Goal: Task Accomplishment & Management: Use online tool/utility

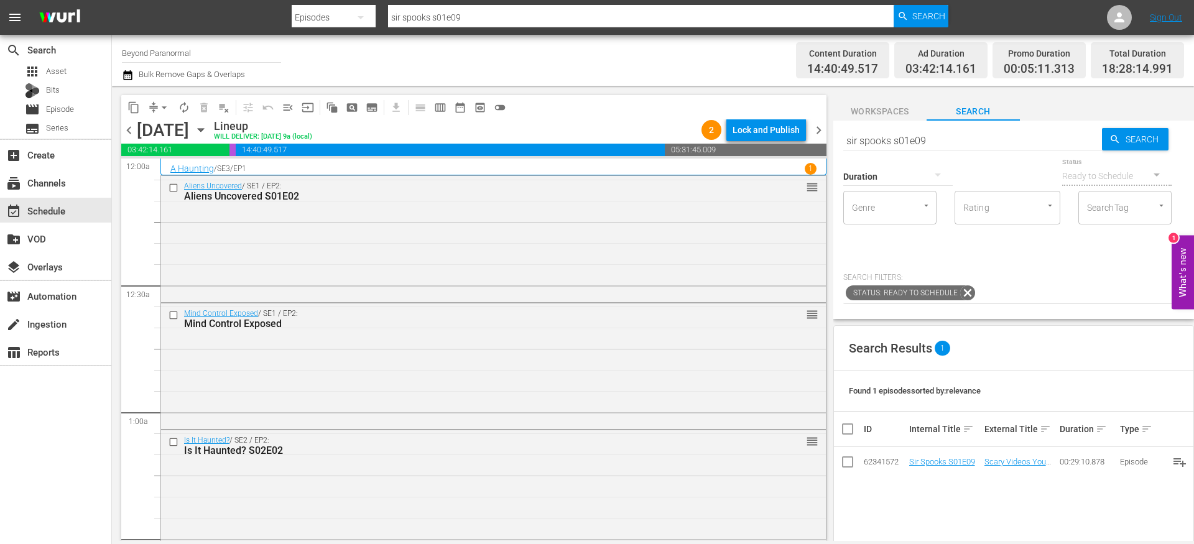
scroll to position [4558, 0]
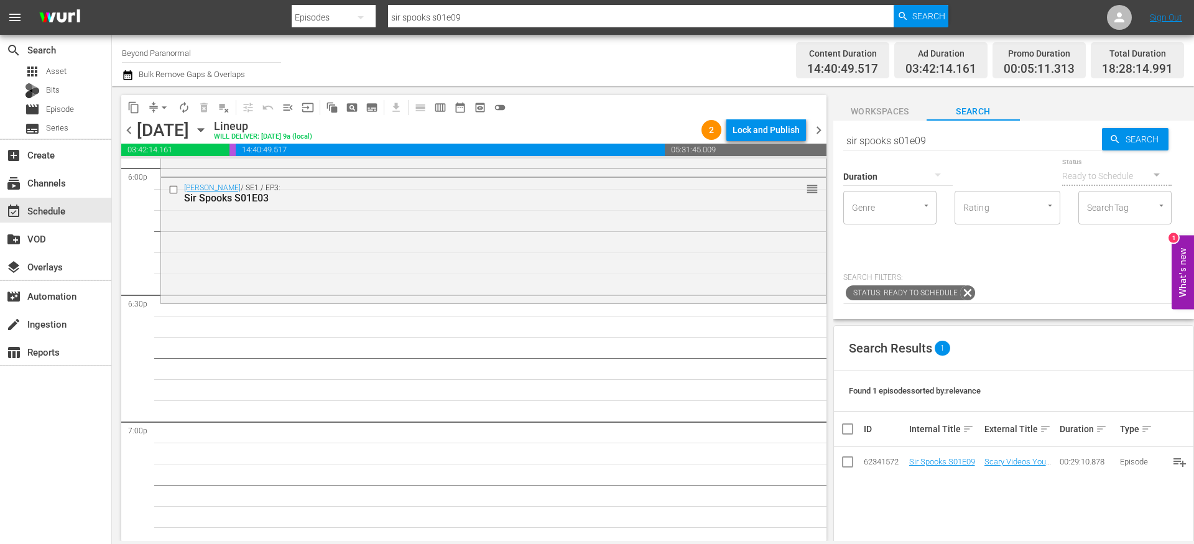
click at [891, 141] on input "sir spooks s01e09" at bounding box center [972, 141] width 259 height 30
paste input "[US_STATE] Paranormal Case Files S01E13"
type input "[US_STATE] Paranormal Case Files S01E13"
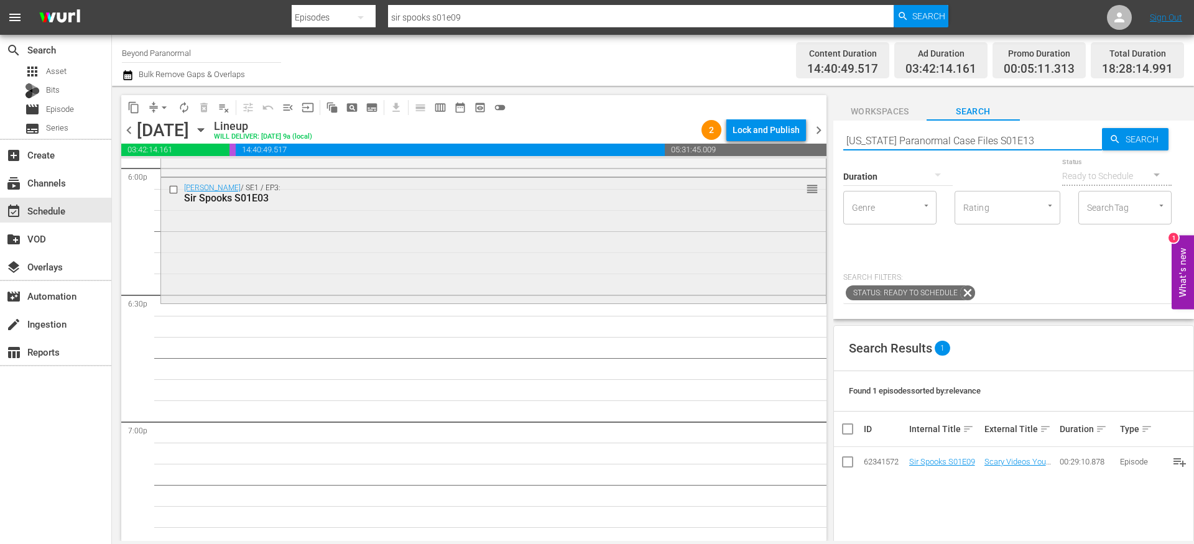
type input "[US_STATE] Paranormal Case Files S01E13"
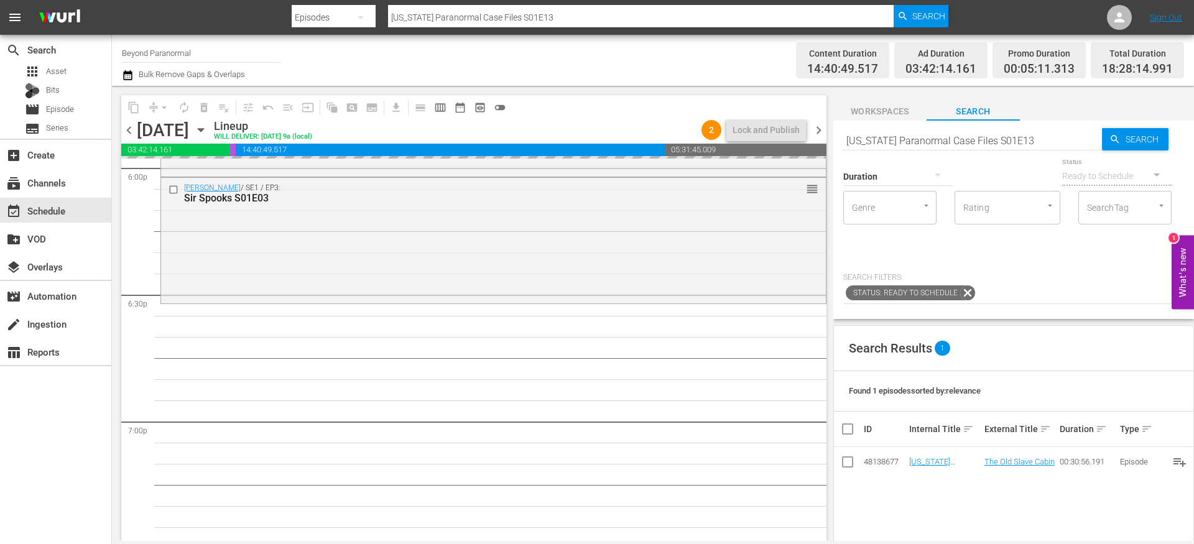
click at [948, 139] on input "[US_STATE] Paranormal Case Files S01E13" at bounding box center [972, 141] width 259 height 30
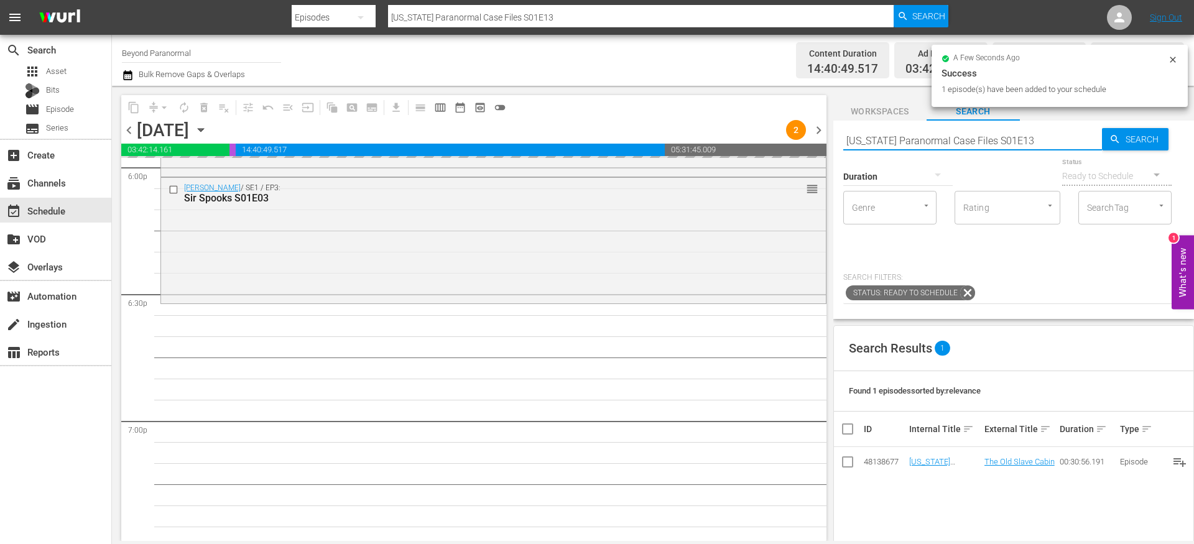
paste input "A Haunting S03E02"
type input "A Haunting S03E02"
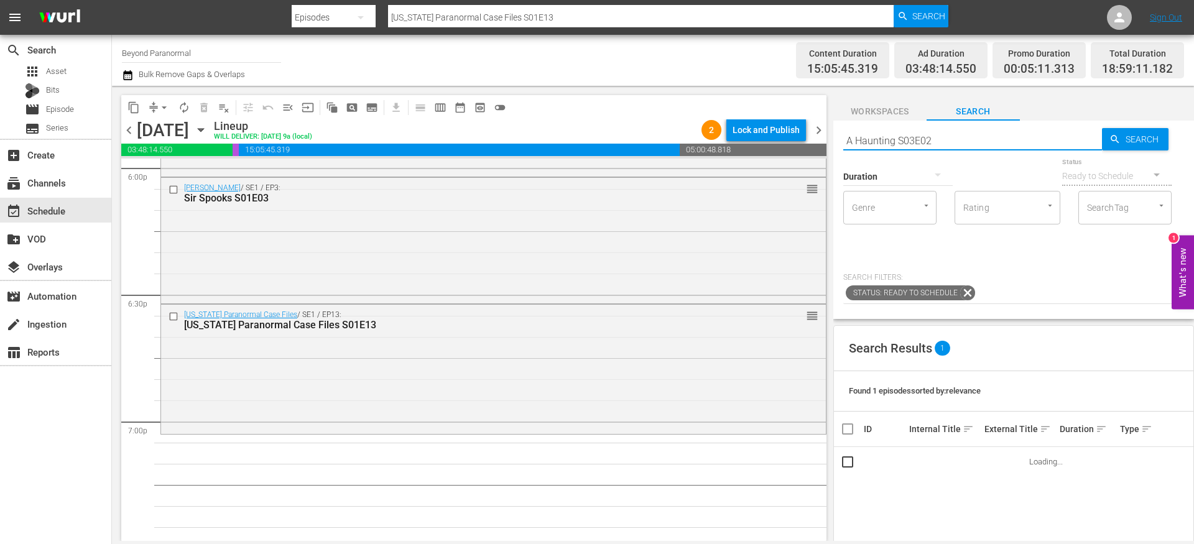
type input "A Haunting S03E02"
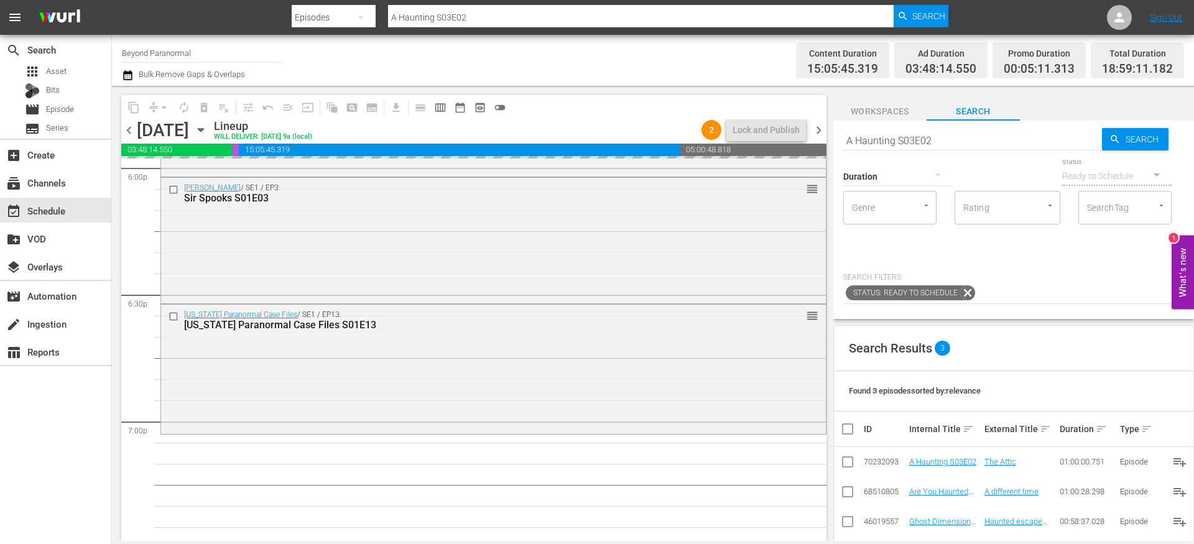
click at [933, 145] on input "A Haunting S03E02" at bounding box center [972, 141] width 259 height 30
click at [933, 146] on input "A Haunting S03E02" at bounding box center [972, 141] width 259 height 30
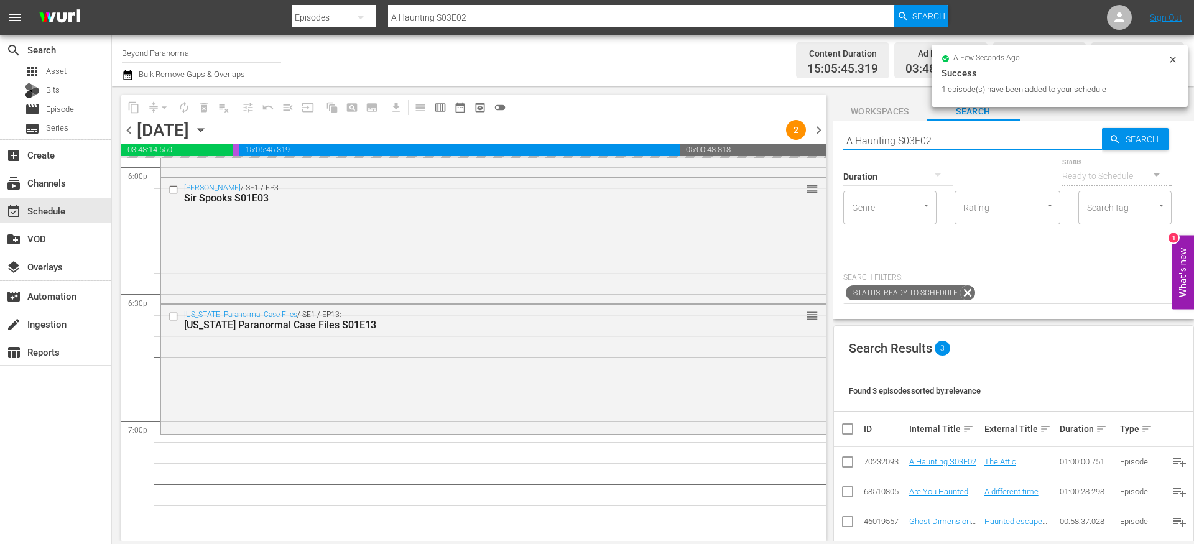
paste input "Conspiracy S01E08"
type input "Conspiracy S01E08"
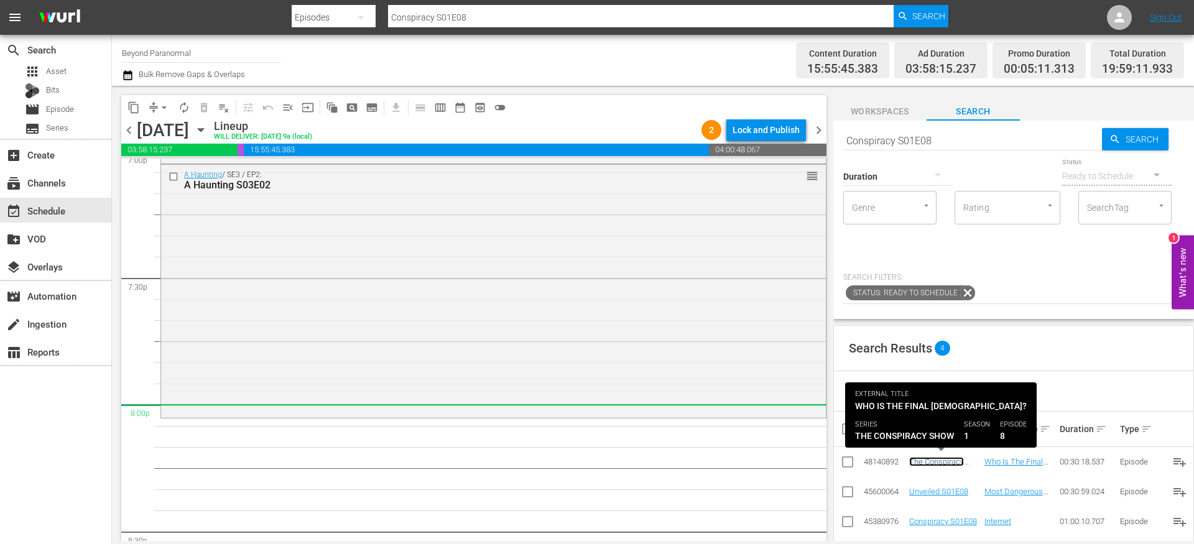
scroll to position [4862, 0]
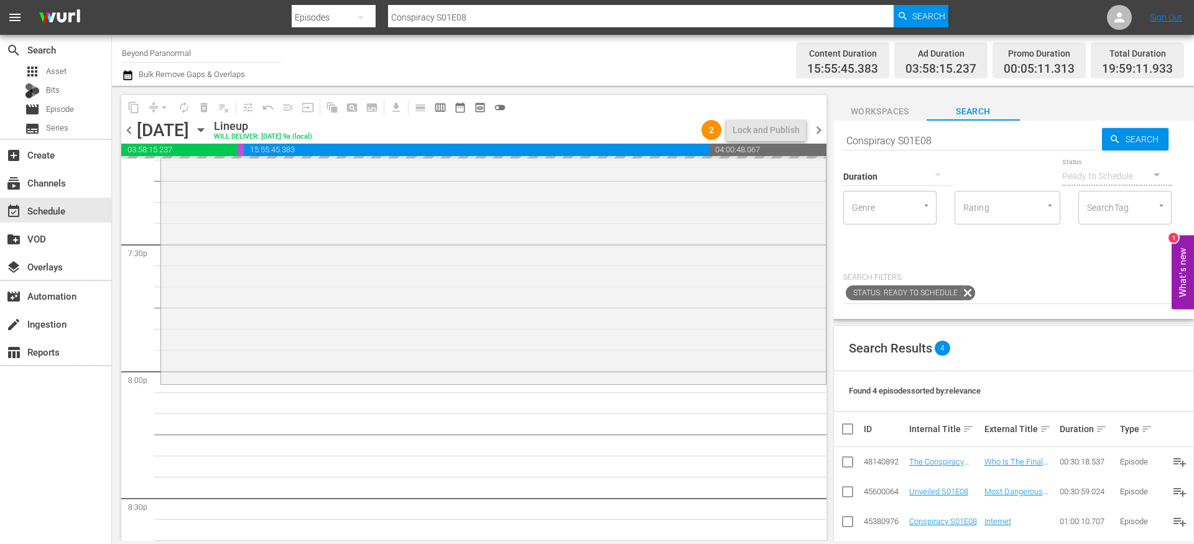
click at [898, 138] on input "Conspiracy S01E08" at bounding box center [972, 141] width 259 height 30
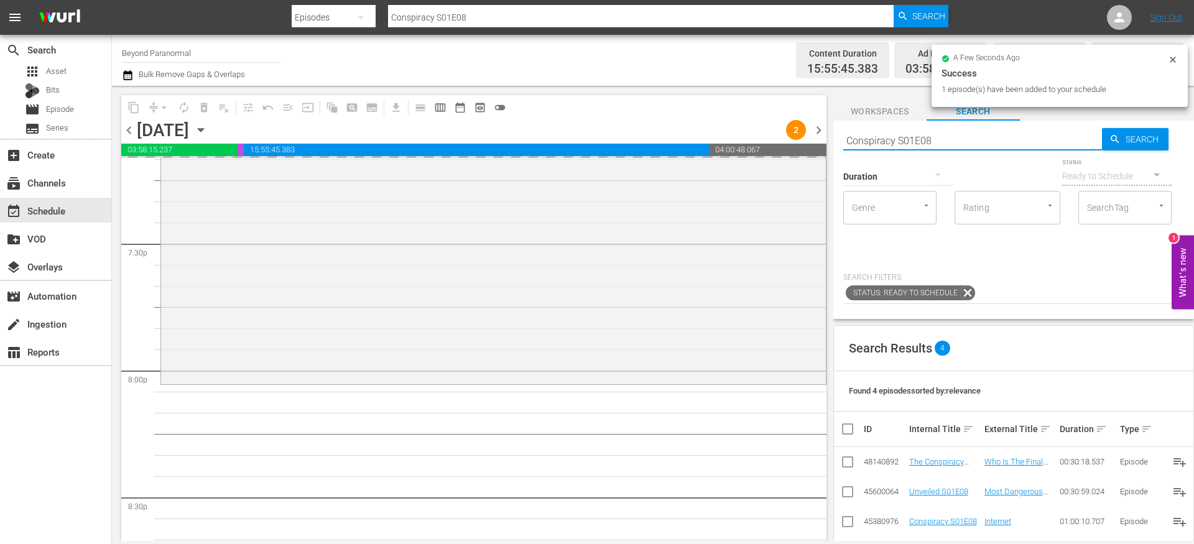
paste input "Aliens Uncovered 104"
type input "Aliens Uncovered s01e04"
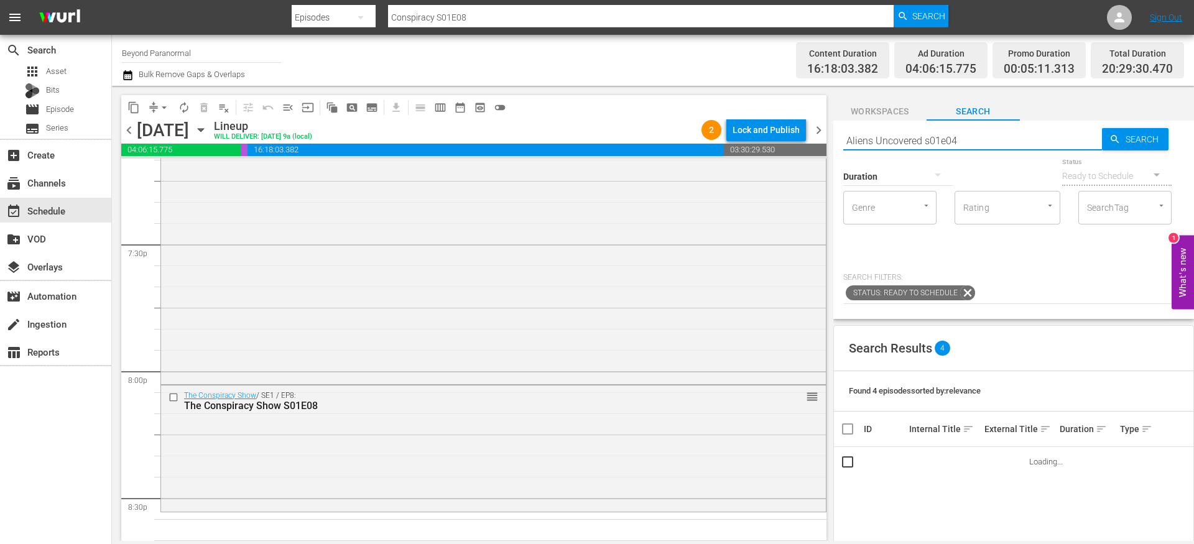
scroll to position [5016, 0]
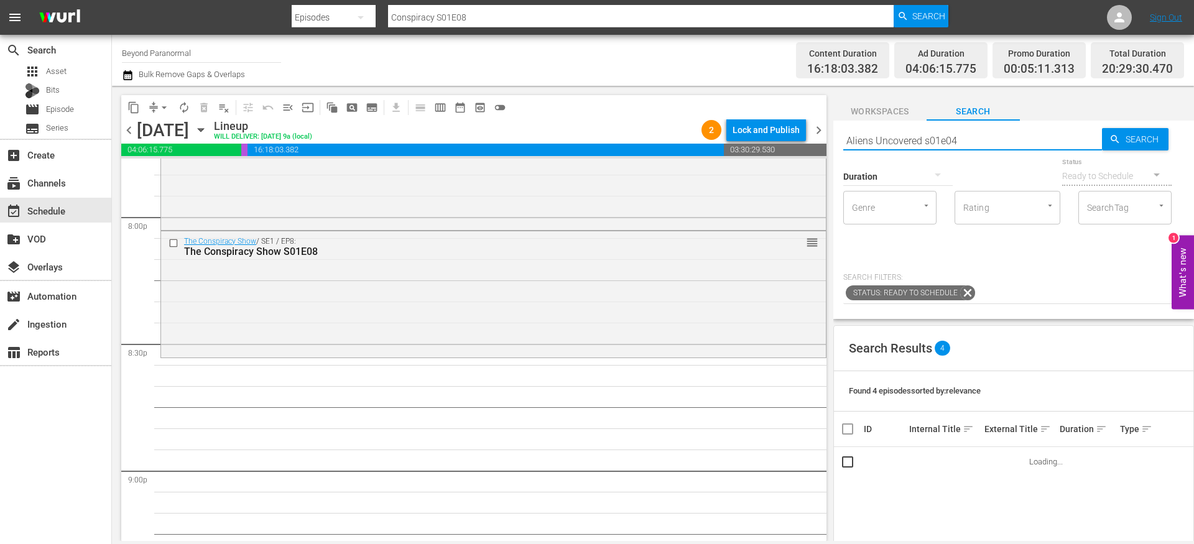
type input "Aliens Uncovered s01e04"
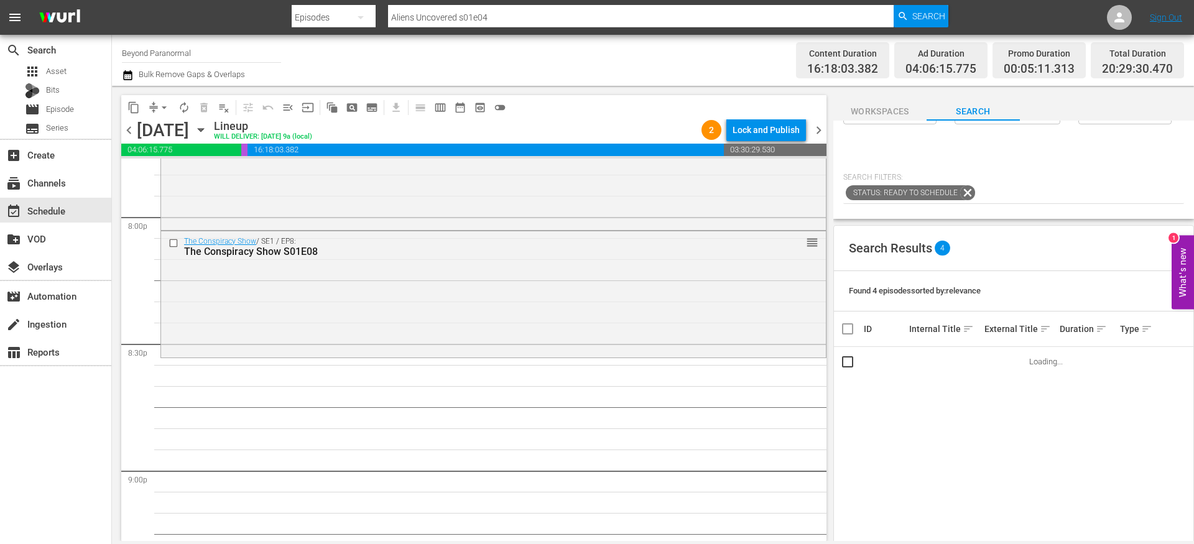
scroll to position [101, 0]
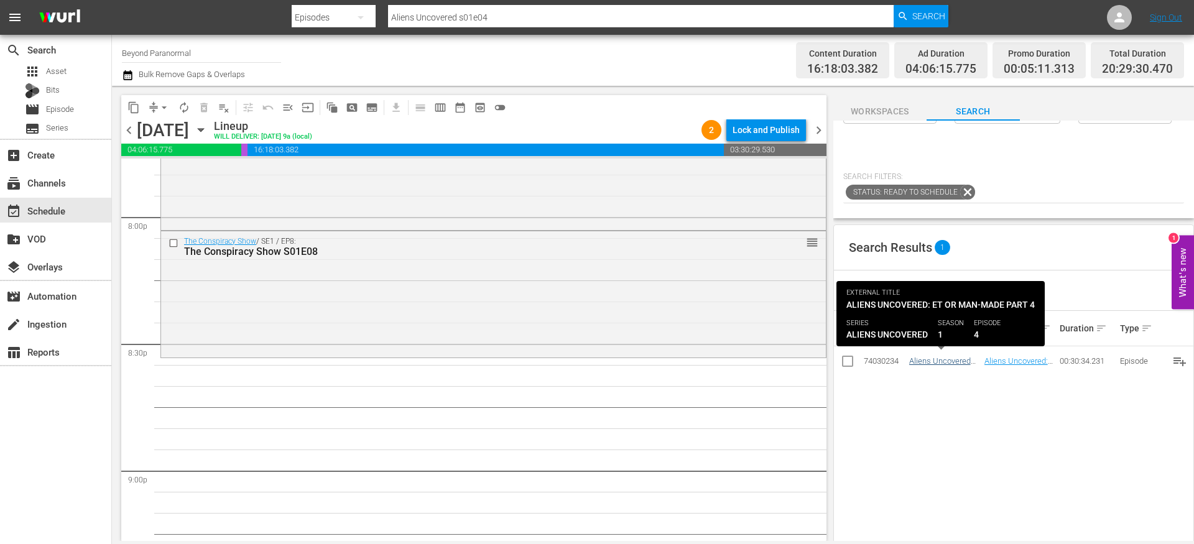
type input "Aliens Uncovered s01e04"
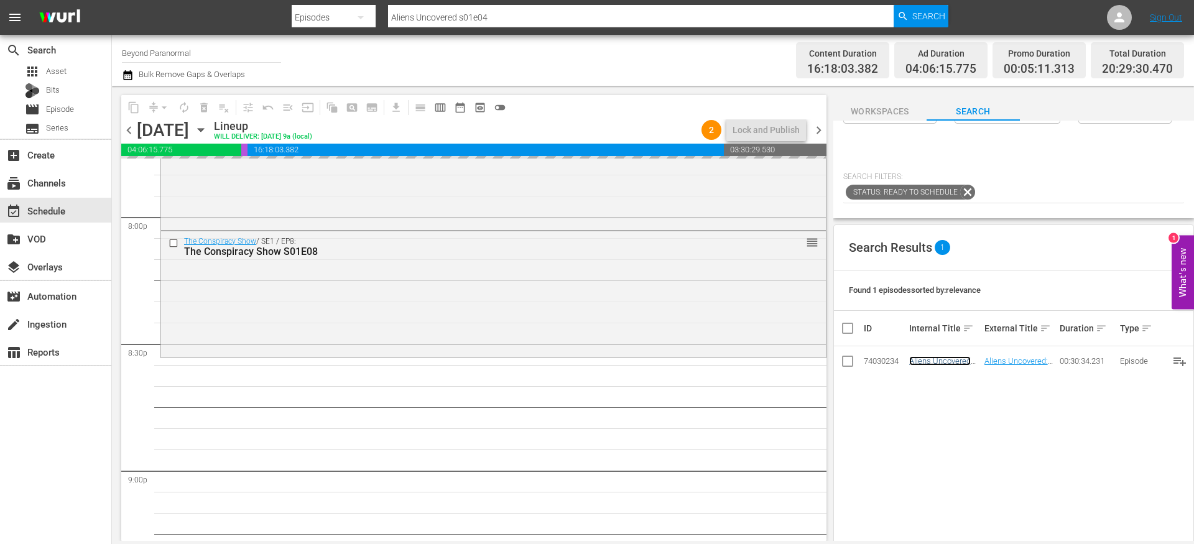
click at [1078, 124] on div "SearchTag" at bounding box center [1124, 107] width 93 height 34
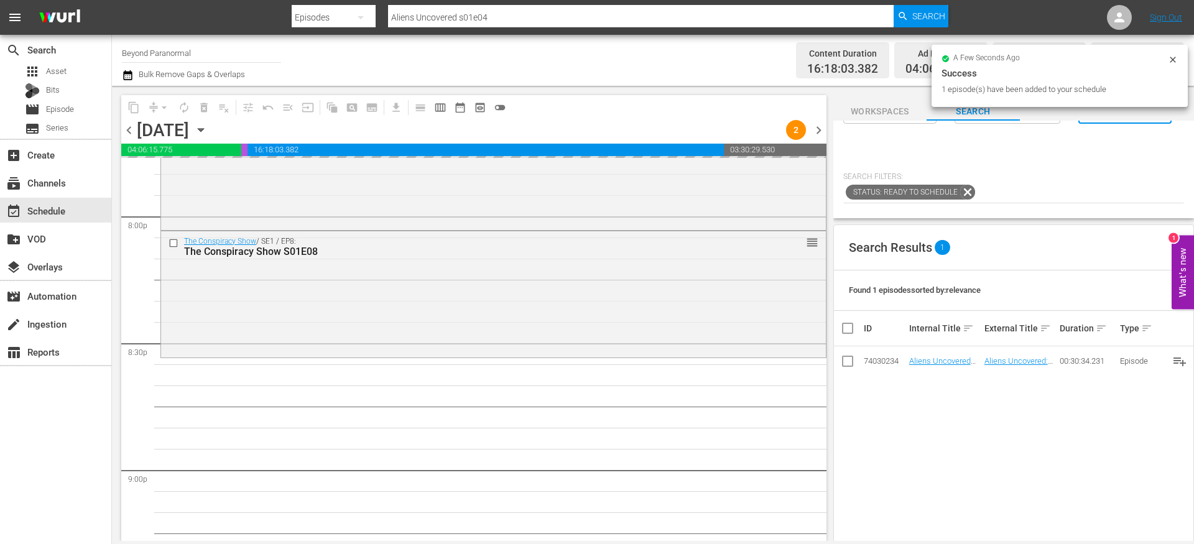
paste input "Mind Control Exposed S01E03"
type input "Mind Control Exposed S01E03"
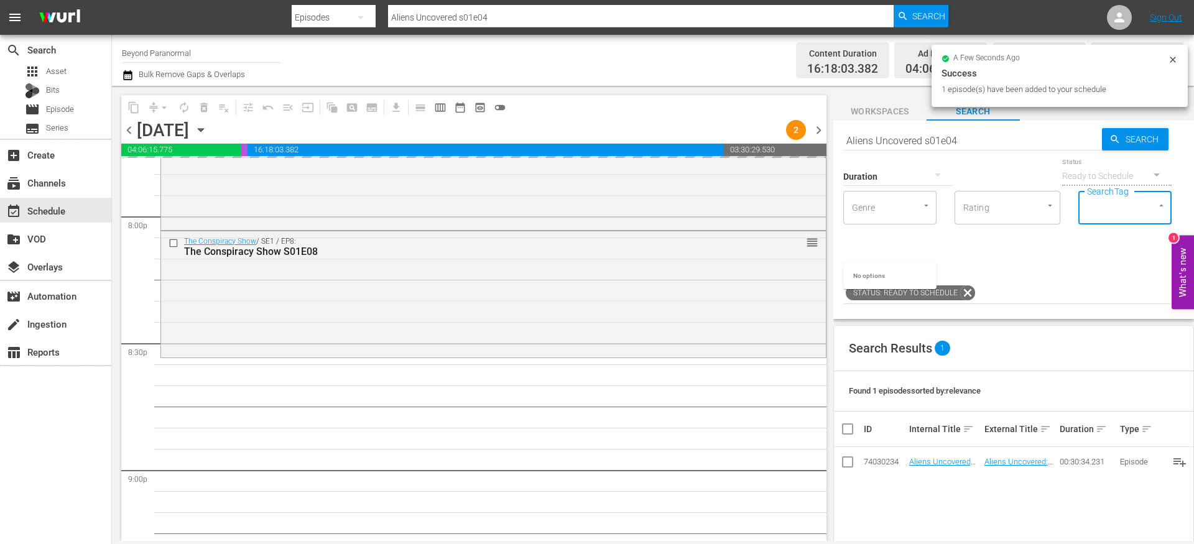
click at [1084, 219] on input "Mind Control Exposed S01E03" at bounding box center [1107, 208] width 47 height 22
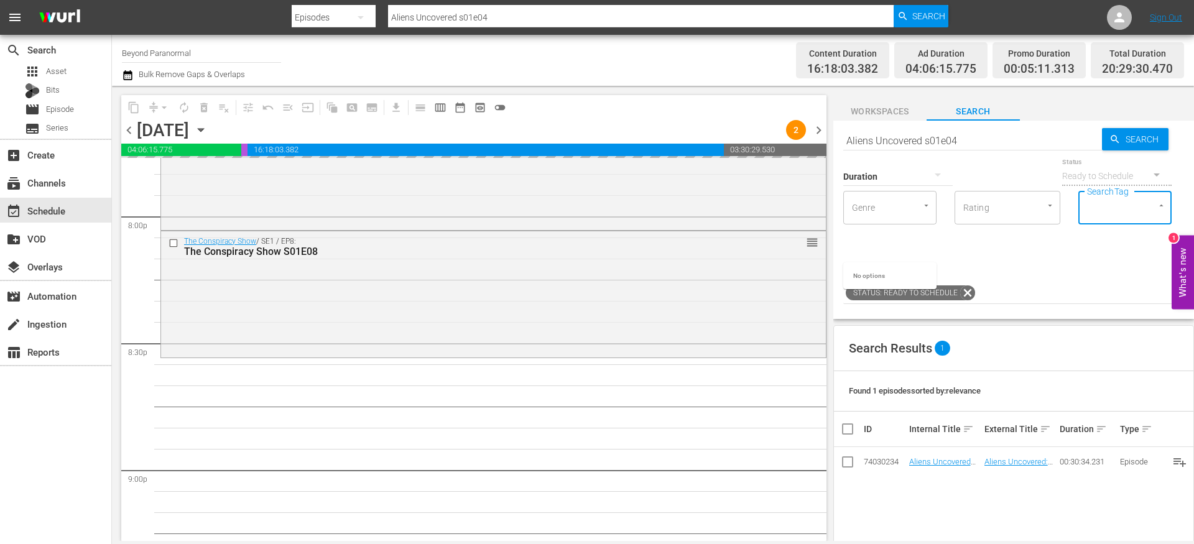
click at [983, 249] on div "Duration Status Ready to Schedule Genre Genre Rating Rating SearchTag SearchTag" at bounding box center [1013, 207] width 341 height 104
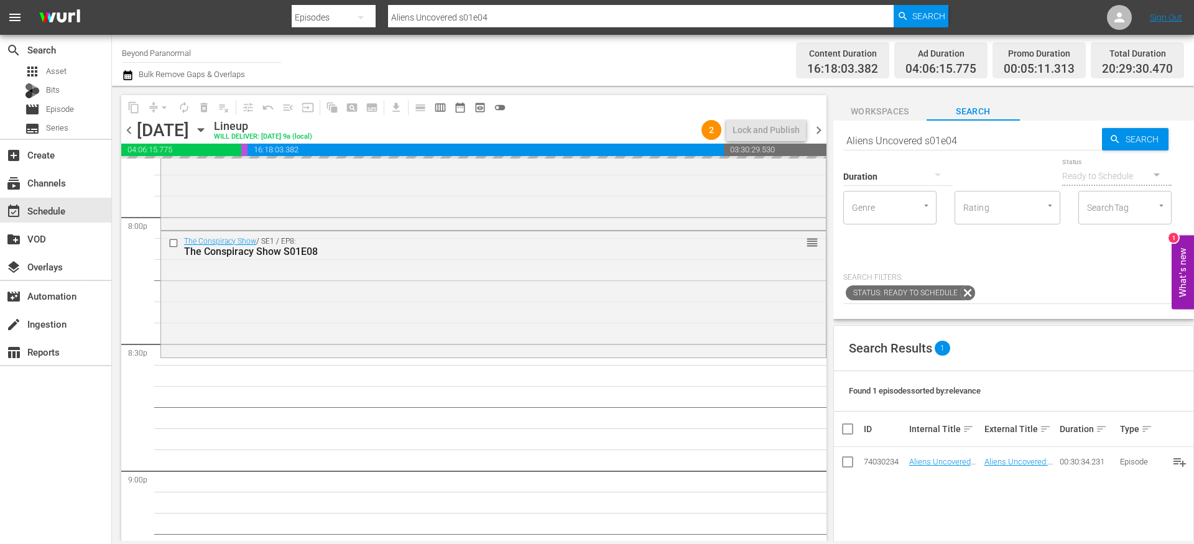
click at [915, 139] on input "Aliens Uncovered s01e04" at bounding box center [972, 141] width 259 height 30
paste input "Mind Control Exposed S01E03"
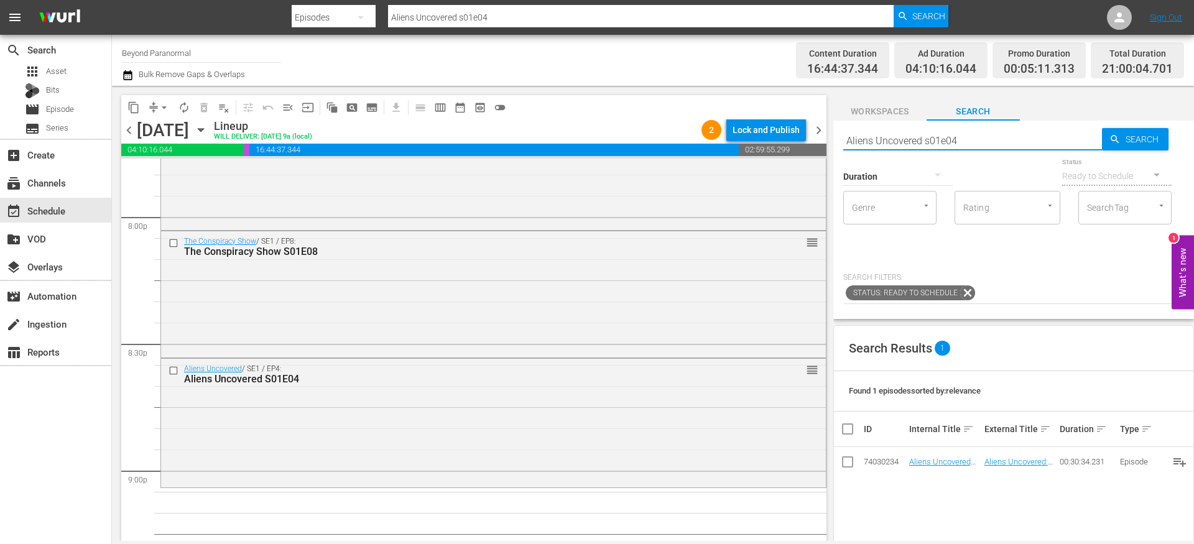
type input "Mind Control Exposed S01E03"
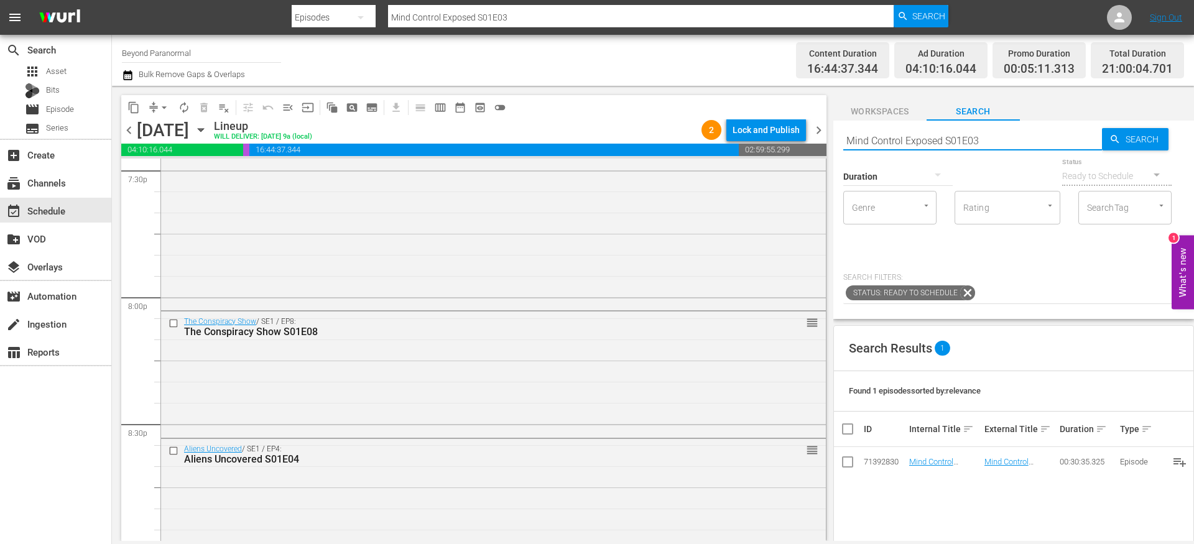
scroll to position [4938, 0]
click at [174, 322] on input "checkbox" at bounding box center [175, 321] width 13 height 11
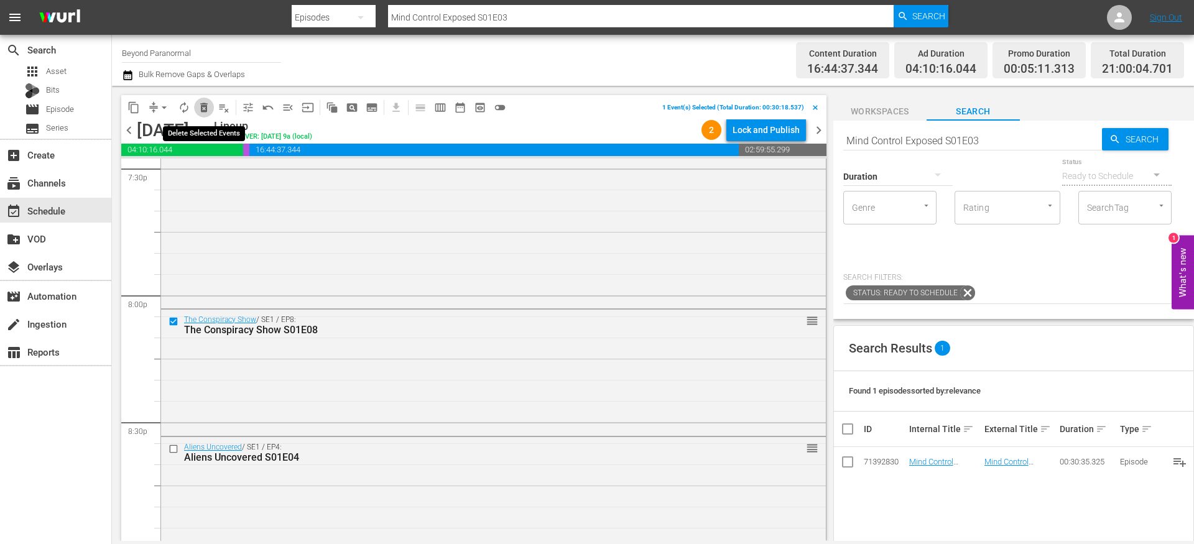
click at [208, 109] on span "delete_forever_outlined" at bounding box center [204, 107] width 12 height 12
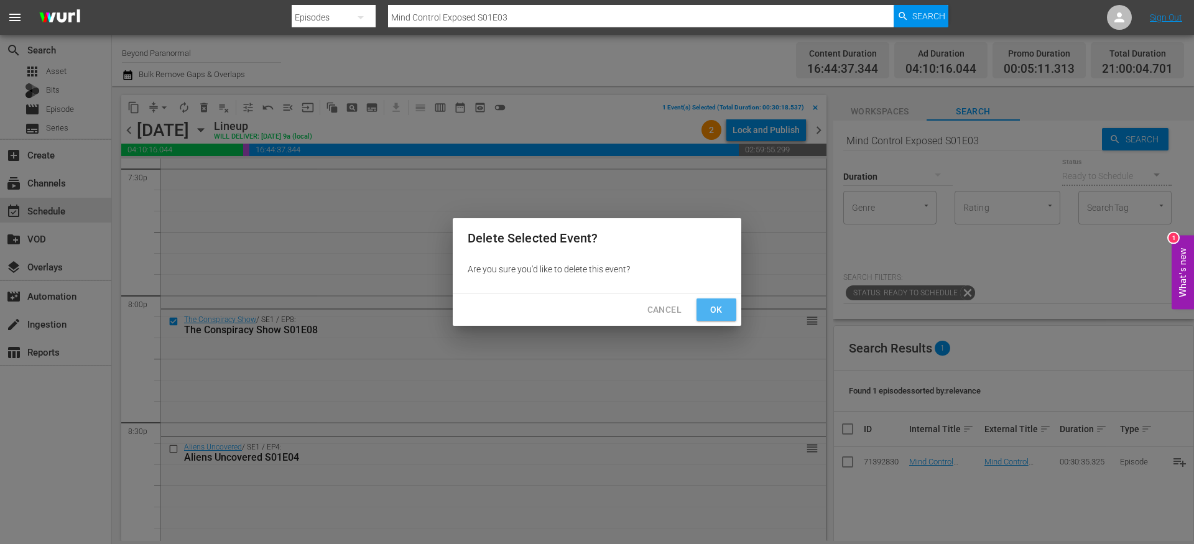
click at [710, 306] on span "Ok" at bounding box center [716, 310] width 20 height 16
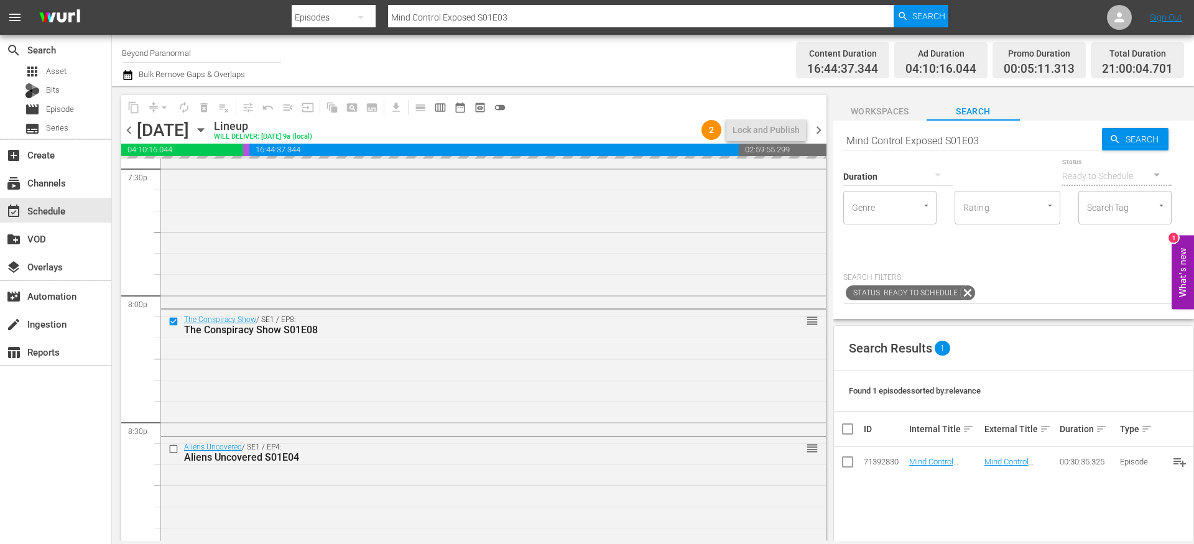
click at [885, 143] on input "Mind Control Exposed S01E03" at bounding box center [972, 141] width 259 height 30
click at [885, 144] on input "Mind Control Exposed S01E03" at bounding box center [972, 141] width 259 height 30
paste input "Conspiracy S01E08"
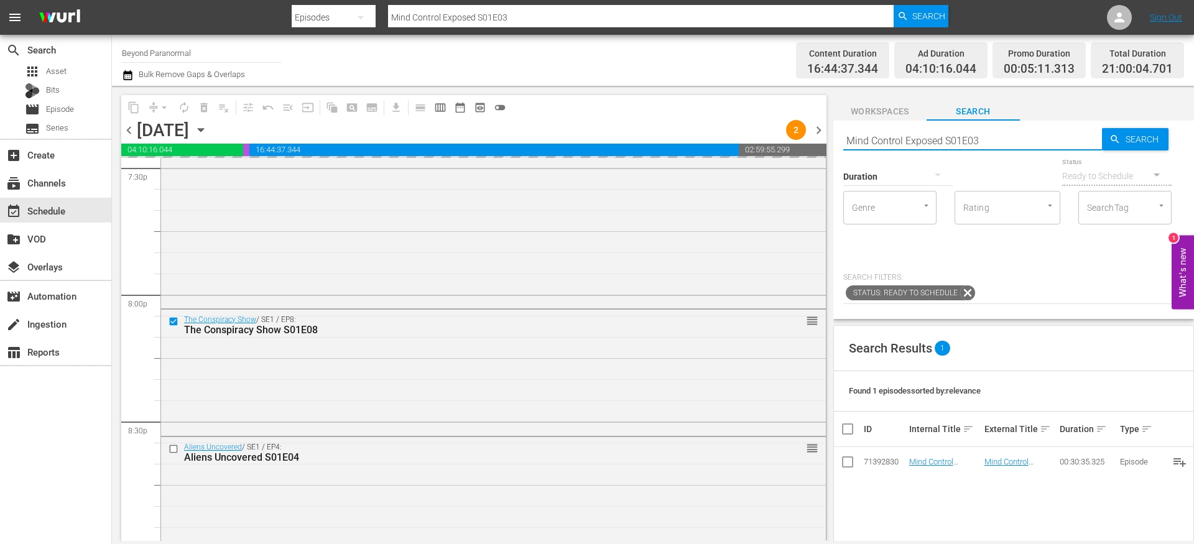
type input "Conspiracy S01E08"
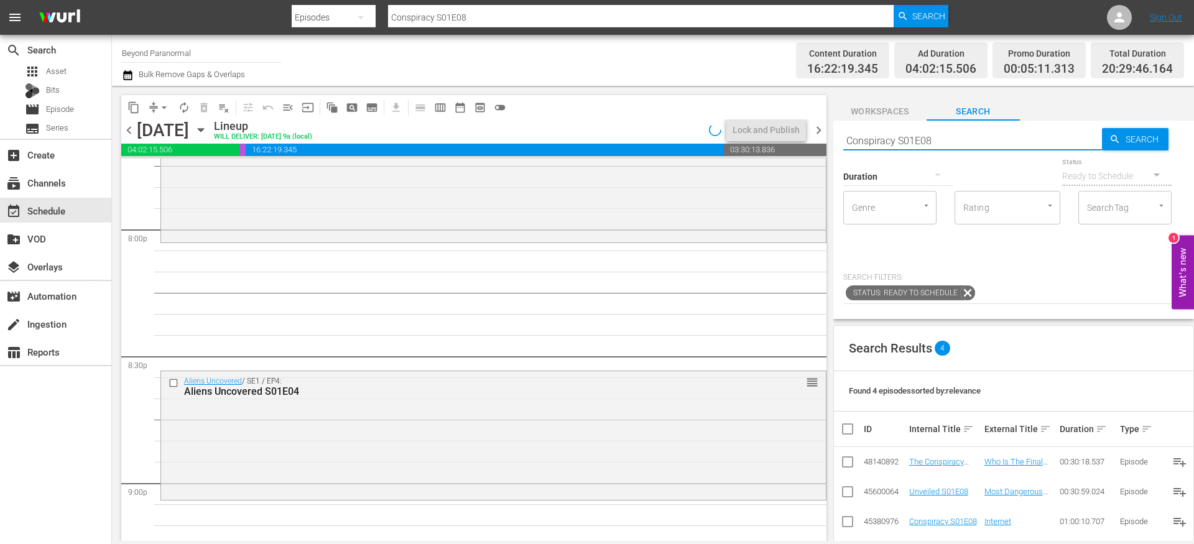
scroll to position [5038, 0]
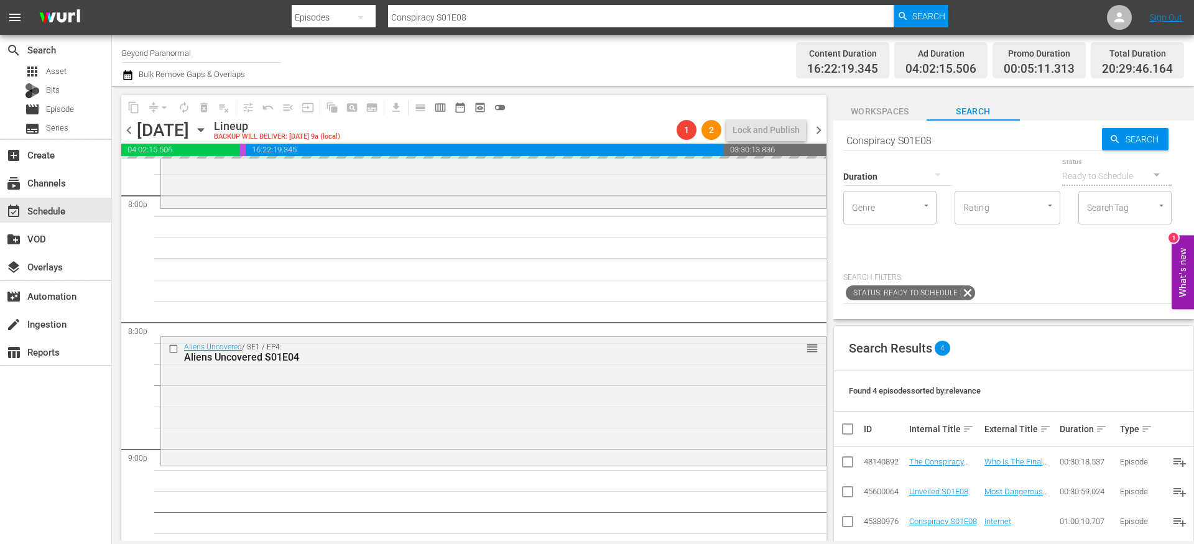
click at [883, 137] on input "Conspiracy S01E08" at bounding box center [972, 141] width 259 height 30
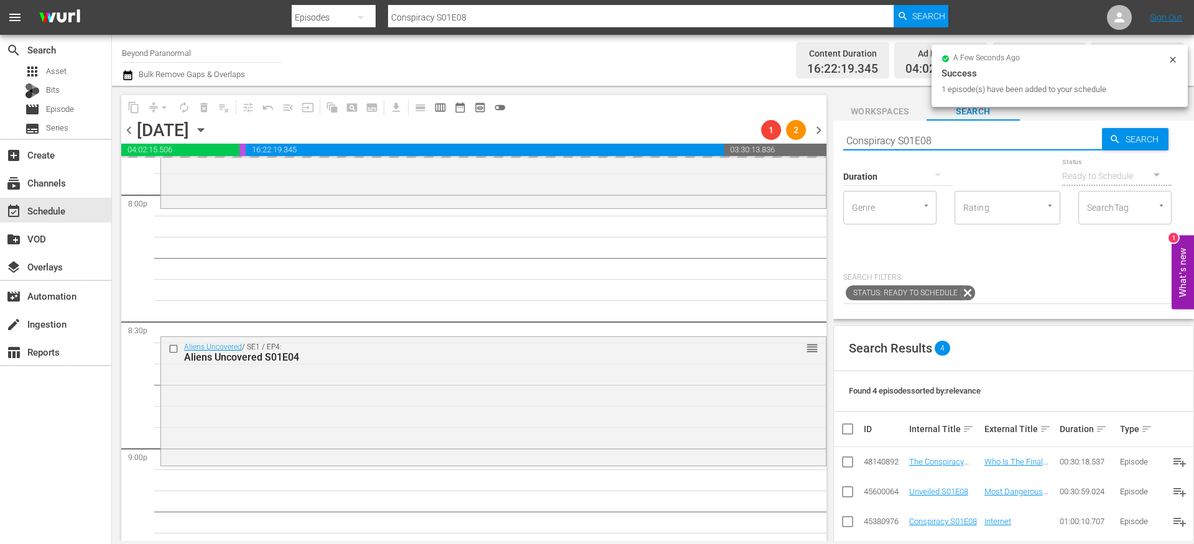
scroll to position [5274, 0]
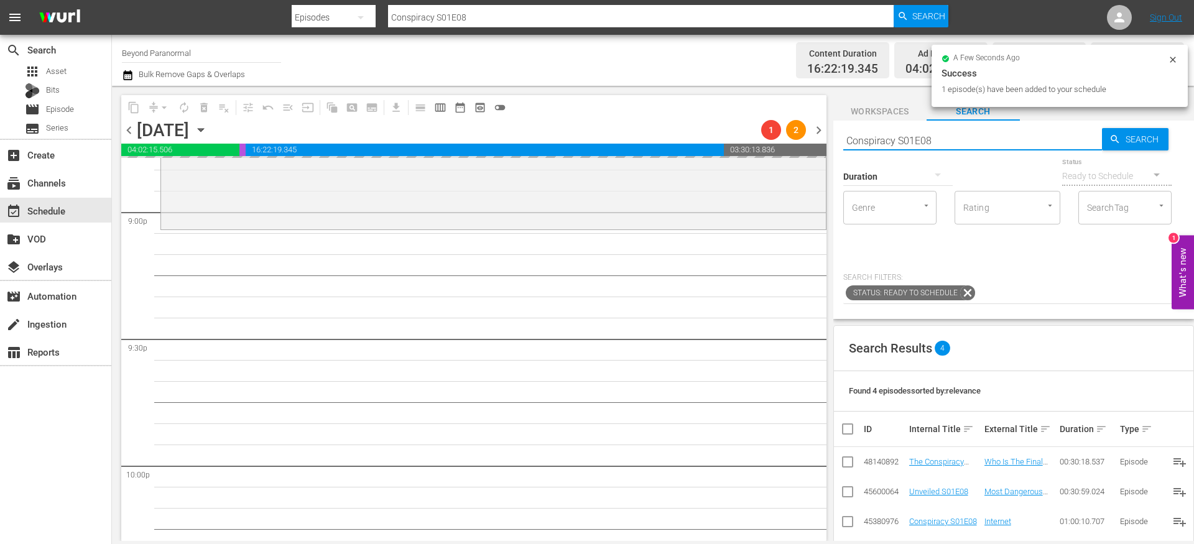
paste input "Mind Control Exposed S01E03"
type input "Mind Control Exposed S01E03"
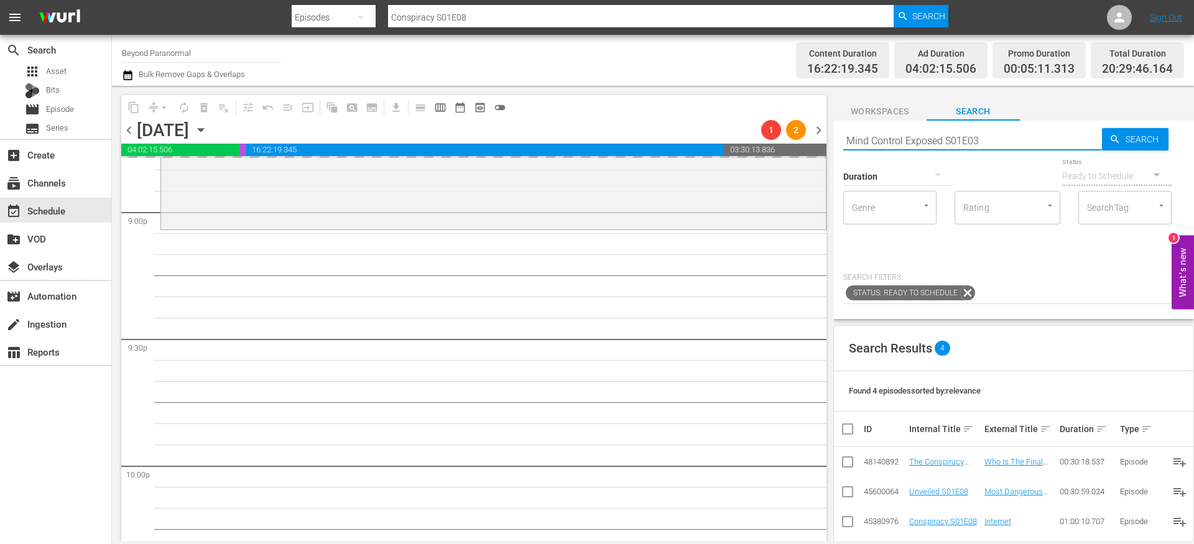
type input "Mind Control Exposed S01E03"
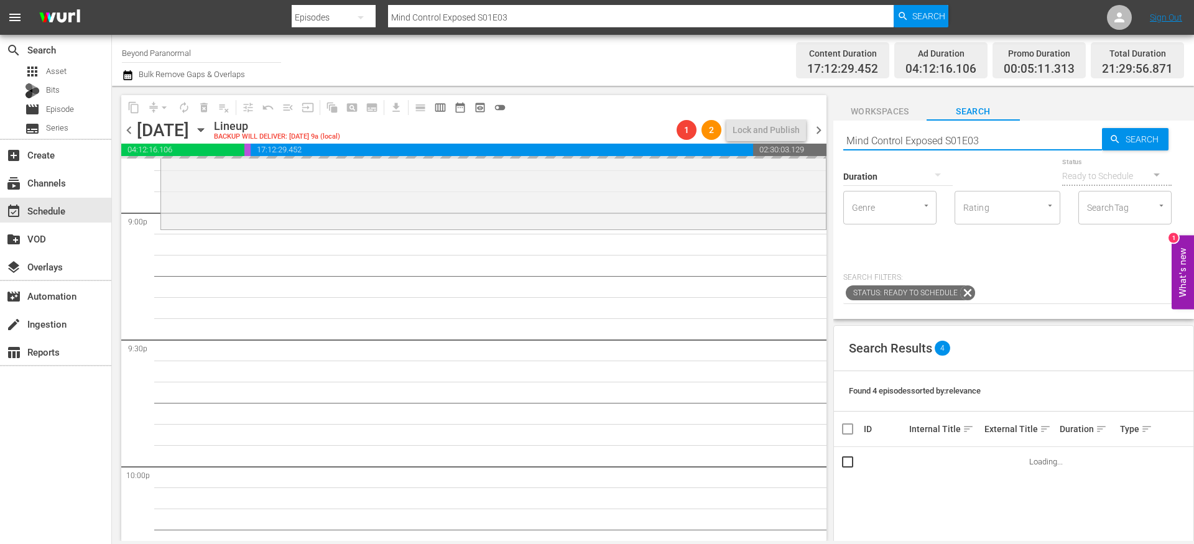
scroll to position [5361, 0]
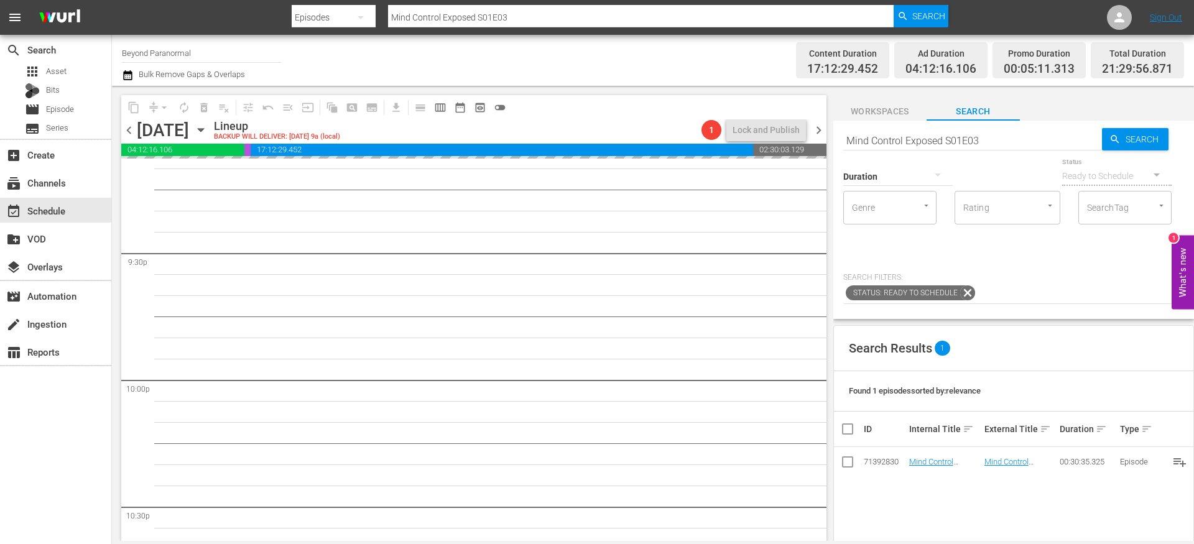
click at [868, 147] on div "Duration" at bounding box center [897, 168] width 109 height 45
click at [869, 147] on div "Duration" at bounding box center [897, 168] width 109 height 45
click at [869, 142] on input "Mind Control Exposed S01E03" at bounding box center [972, 141] width 259 height 30
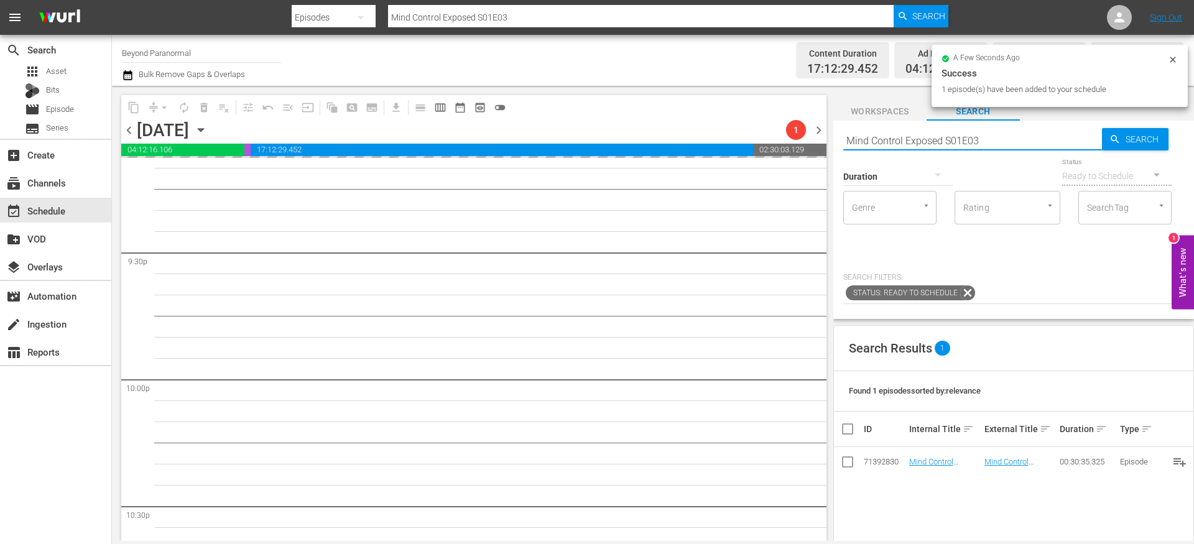
paste input "Is It Haunted? S02"
type input "Is It Haunted? S02E03"
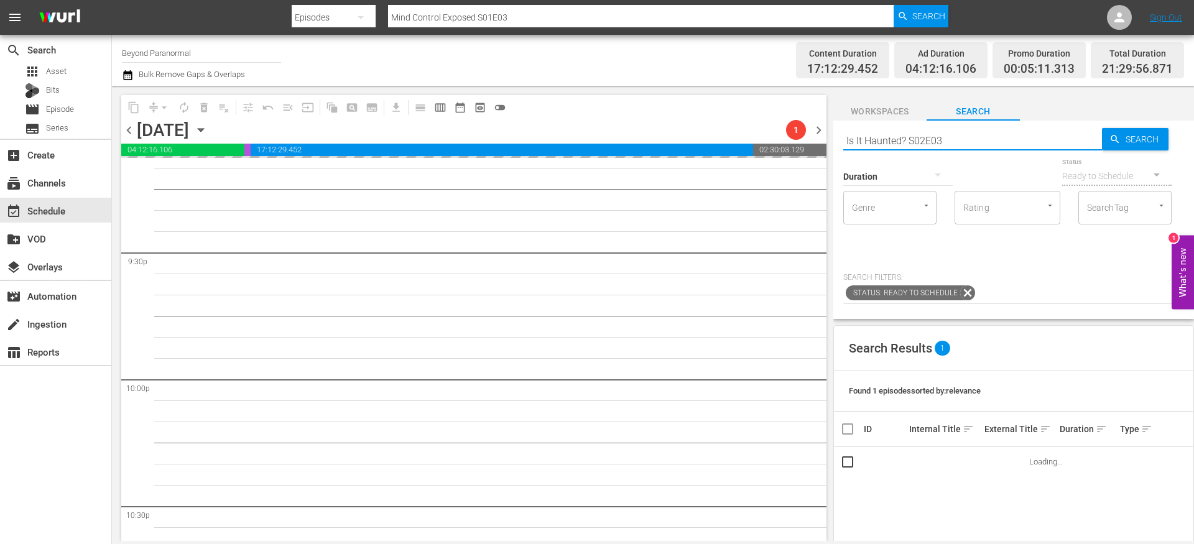
type input "Is It Haunted? S02E03"
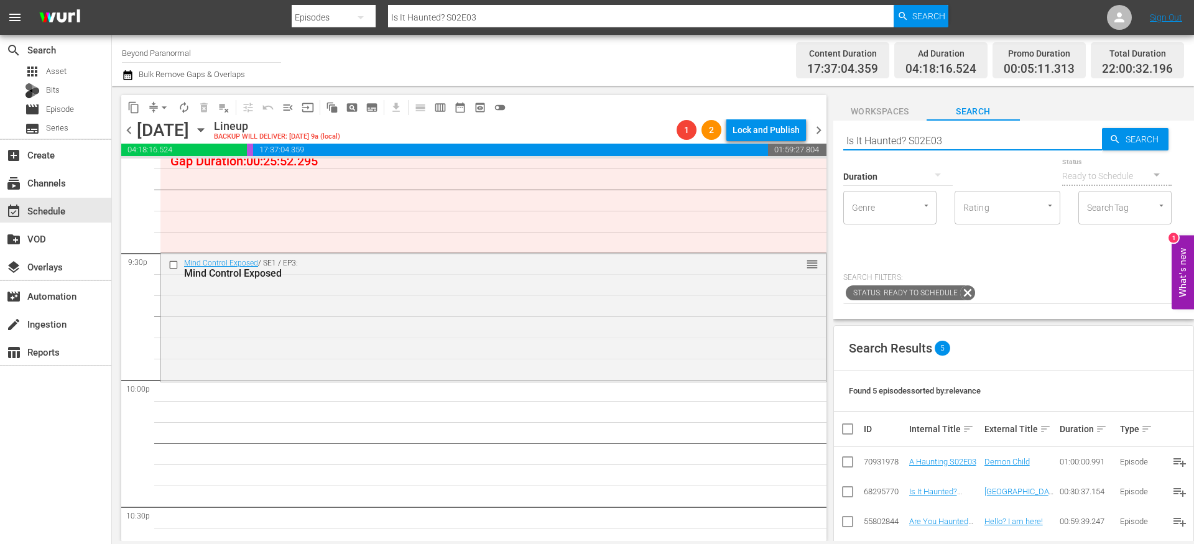
click at [908, 137] on input "Is It Haunted? S02E03" at bounding box center [972, 141] width 259 height 30
click at [907, 137] on input "Is It Haunted? S02E03" at bounding box center [972, 141] width 259 height 30
paste input "[US_STATE] Paranormal Case Files S01E1"
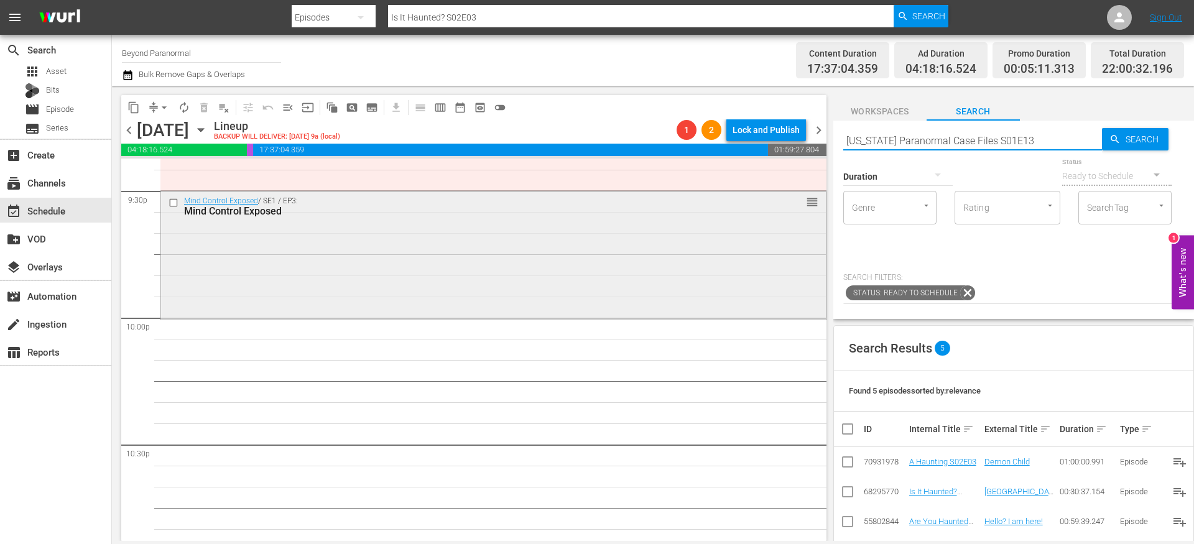
scroll to position [5439, 0]
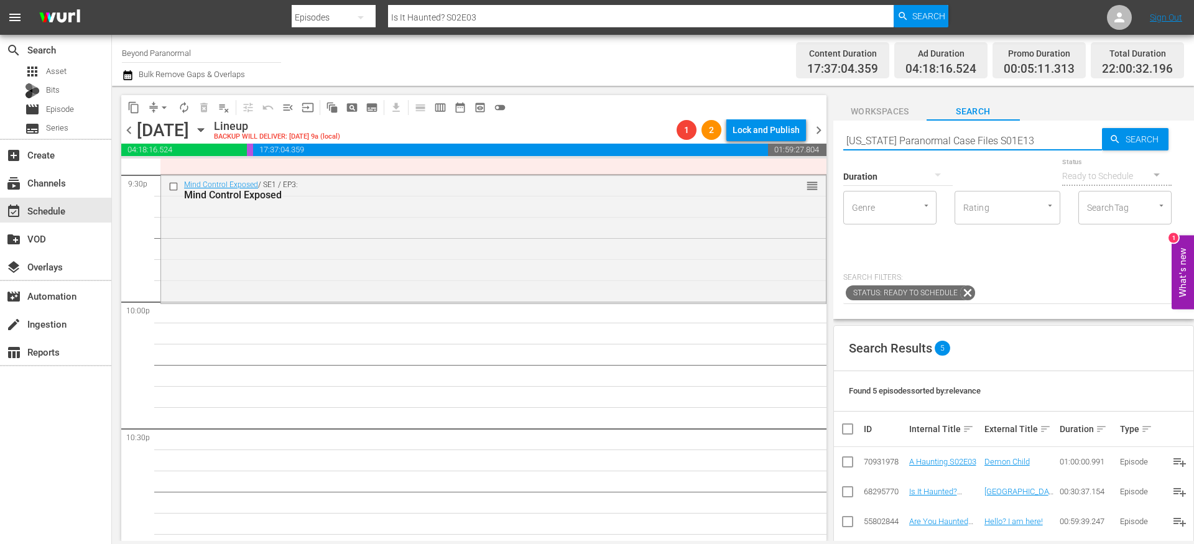
type input "[US_STATE] Paranormal Case Files S01E13"
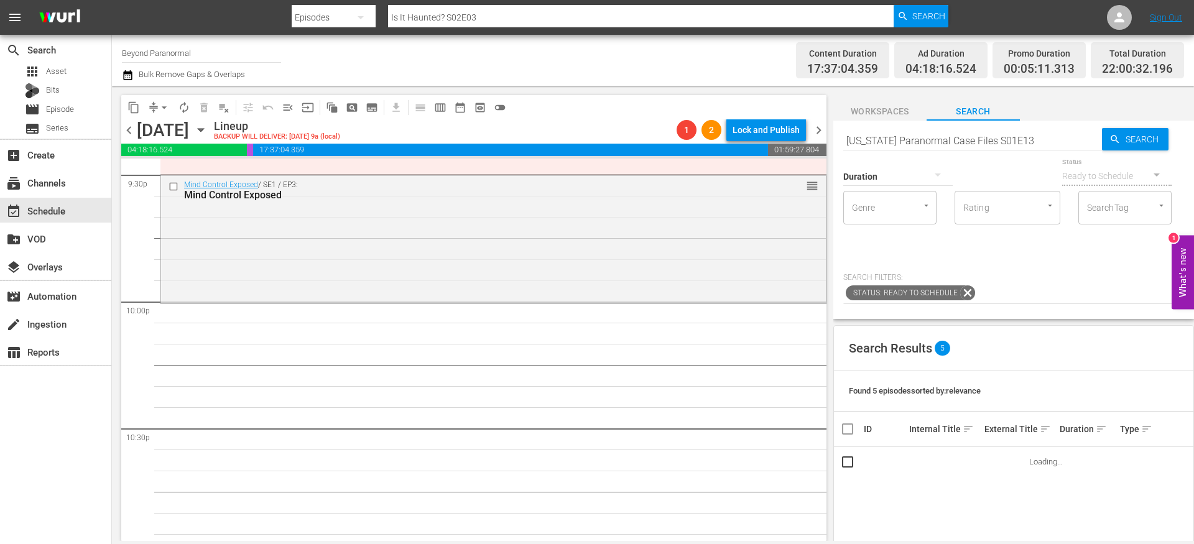
type input "[US_STATE] Paranormal Case Files S01E13"
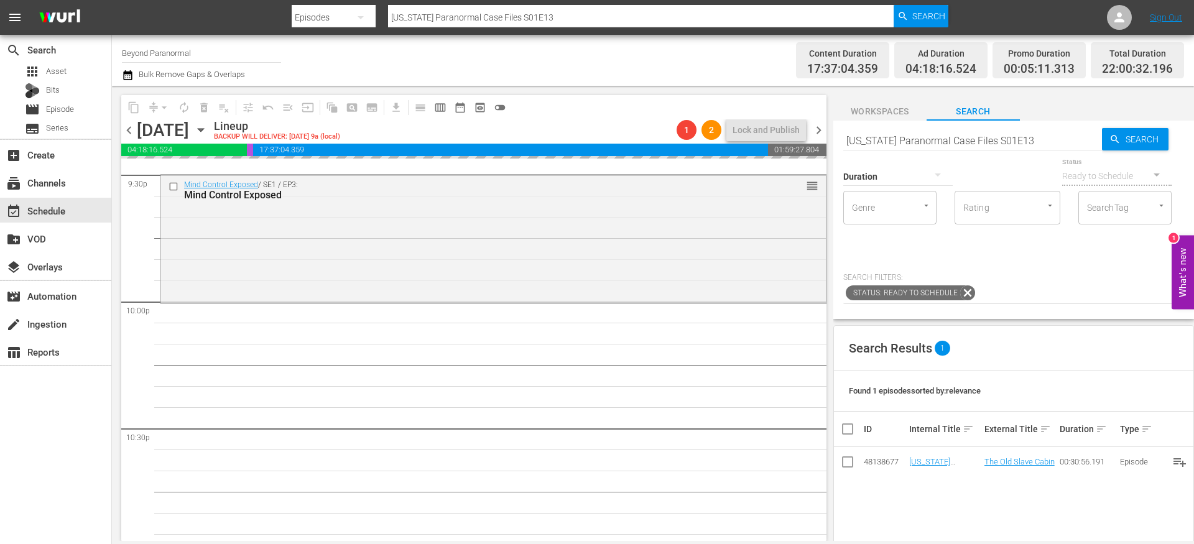
click at [900, 146] on div "Duration" at bounding box center [897, 168] width 109 height 45
click at [886, 139] on input "[US_STATE] Paranormal Case Files S01E13" at bounding box center [972, 141] width 259 height 30
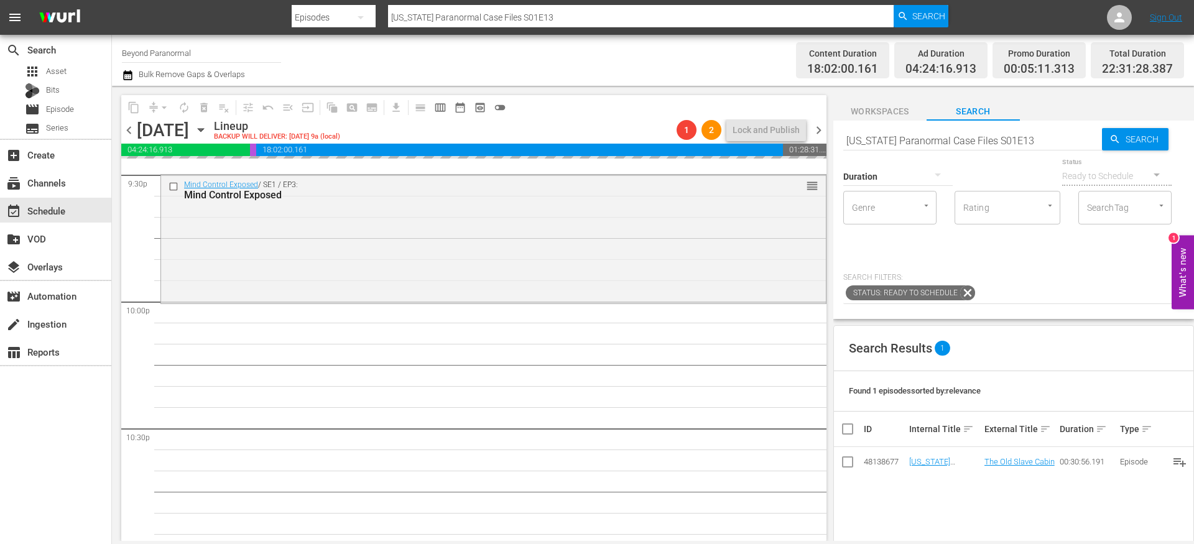
click at [886, 139] on input "[US_STATE] Paranormal Case Files S01E13" at bounding box center [972, 141] width 259 height 30
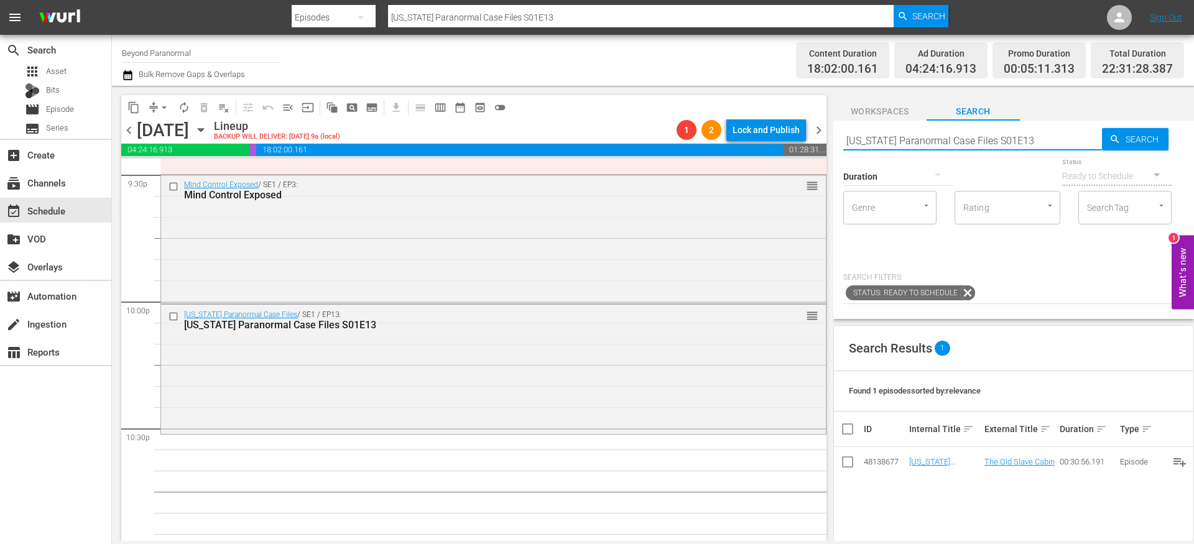
paste input "A Haunting S03E02"
type input "A Haunting S03E02"
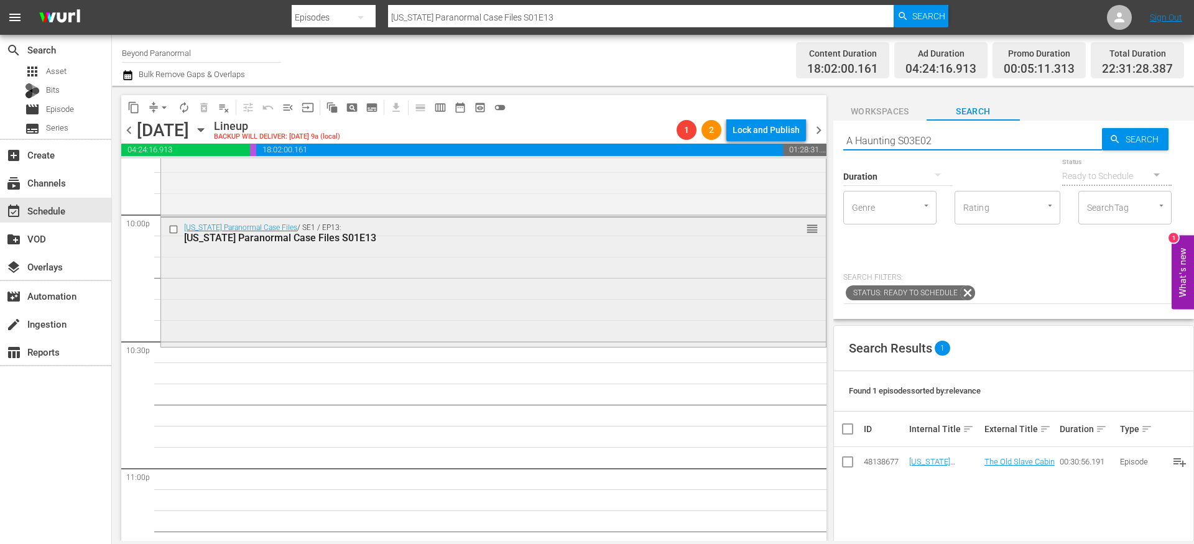
type input "A Haunting S03E02"
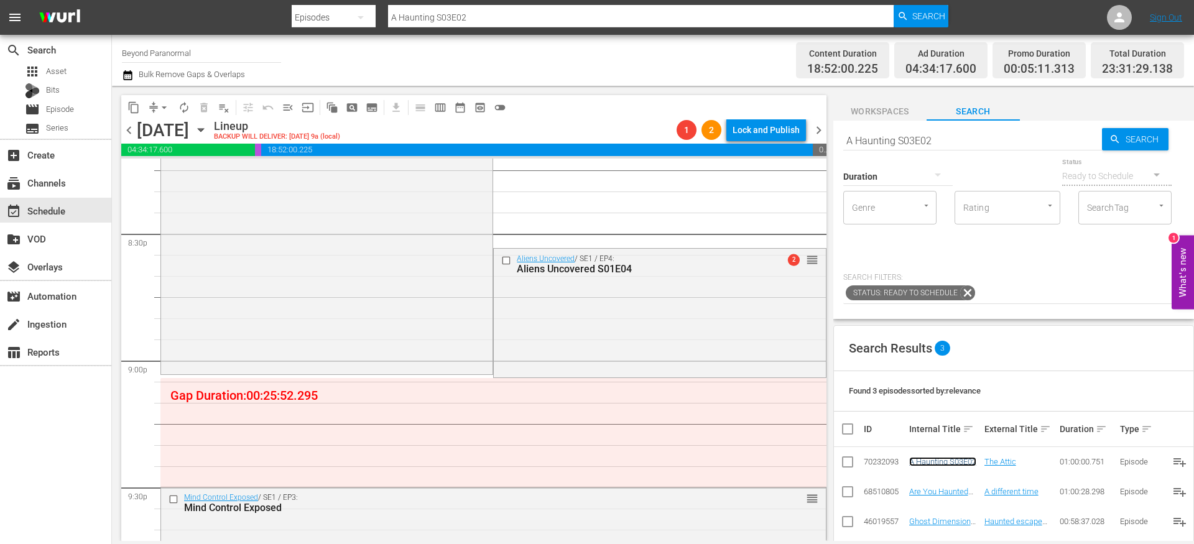
scroll to position [5127, 0]
click at [155, 101] on button "arrow_drop_down" at bounding box center [164, 108] width 20 height 20
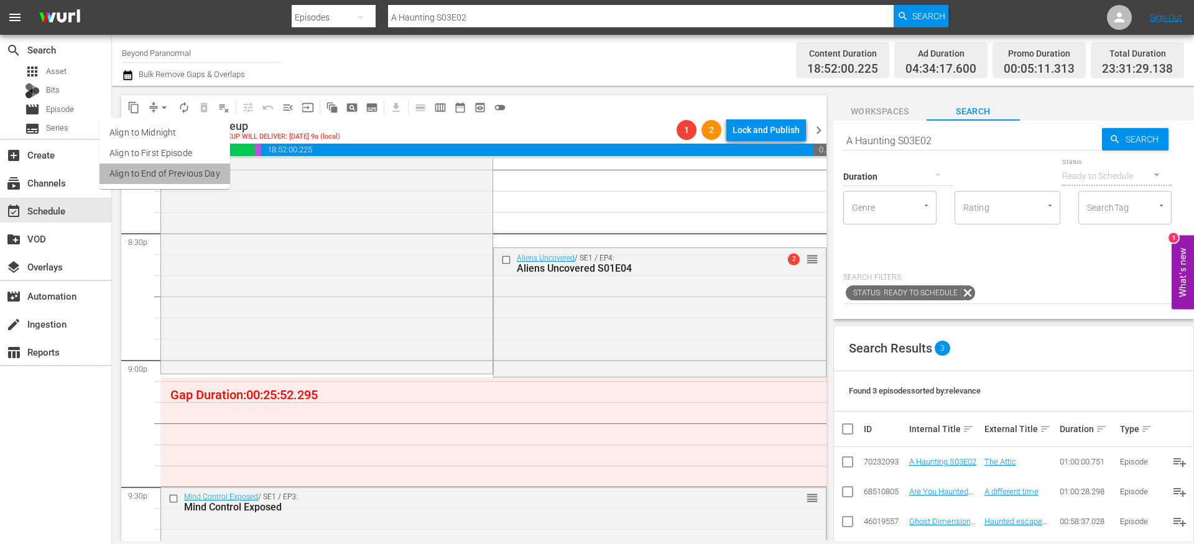
click at [173, 178] on li "Align to End of Previous Day" at bounding box center [165, 174] width 131 height 21
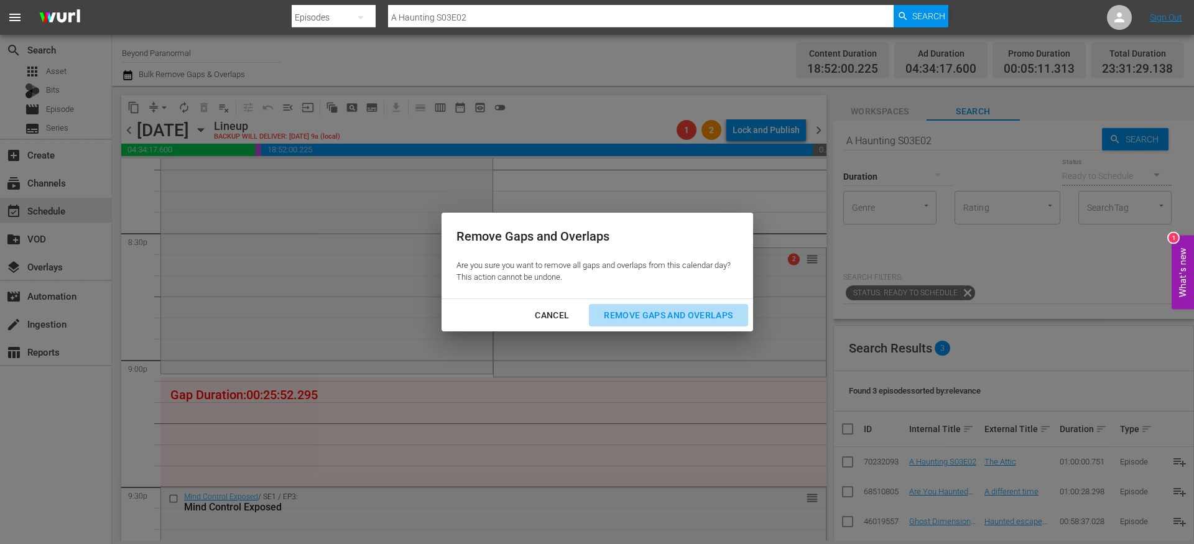
click at [631, 312] on div "Remove Gaps and Overlaps" at bounding box center [668, 316] width 149 height 16
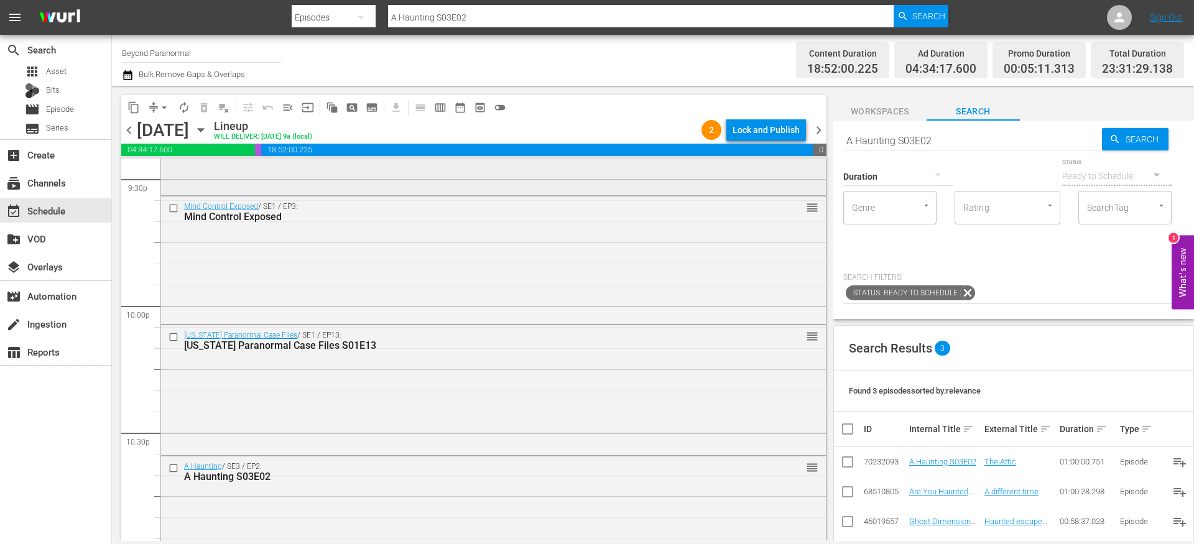
scroll to position [5489, 0]
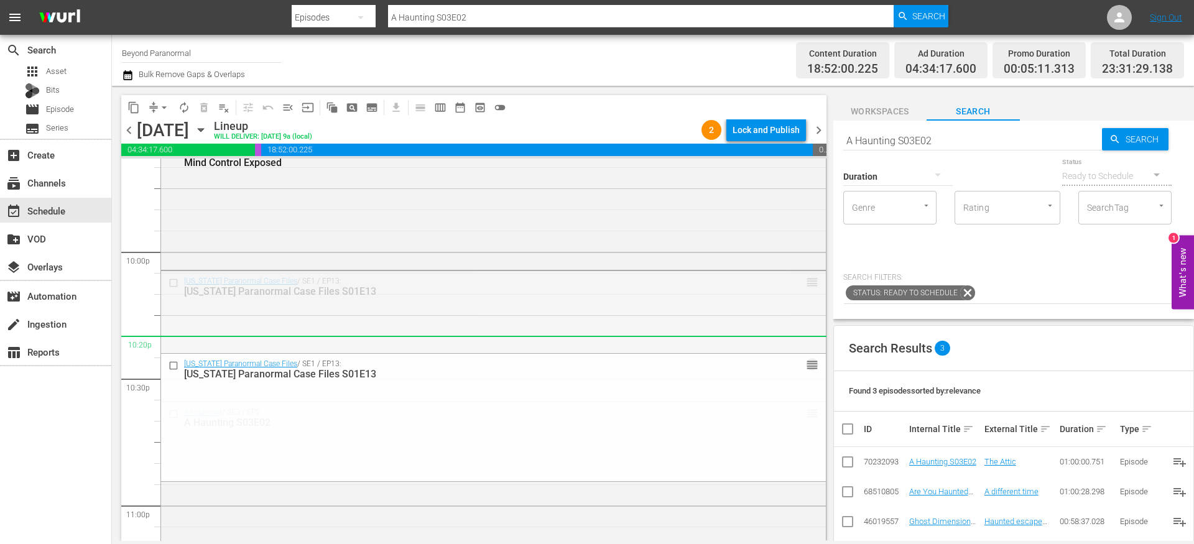
drag, startPoint x: 798, startPoint y: 281, endPoint x: 797, endPoint y: 340, distance: 59.1
click at [939, 135] on input "A Haunting S03E02" at bounding box center [972, 141] width 259 height 30
click at [938, 135] on input "A Haunting S03E02" at bounding box center [972, 141] width 259 height 30
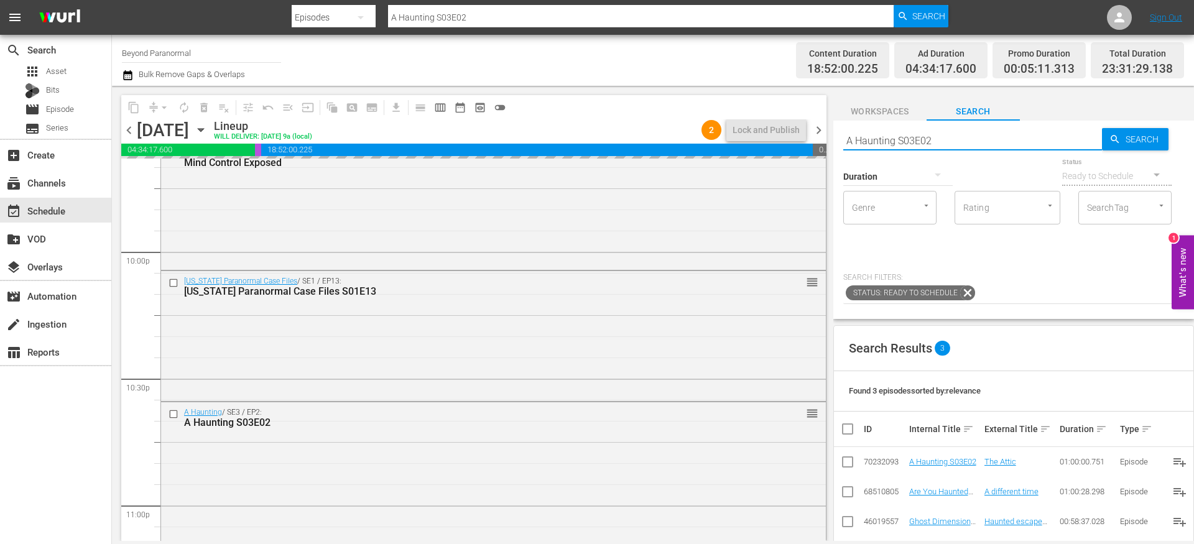
paste input "Is It Haunted? S02E03"
type input "Is It Haunted? S02E03"
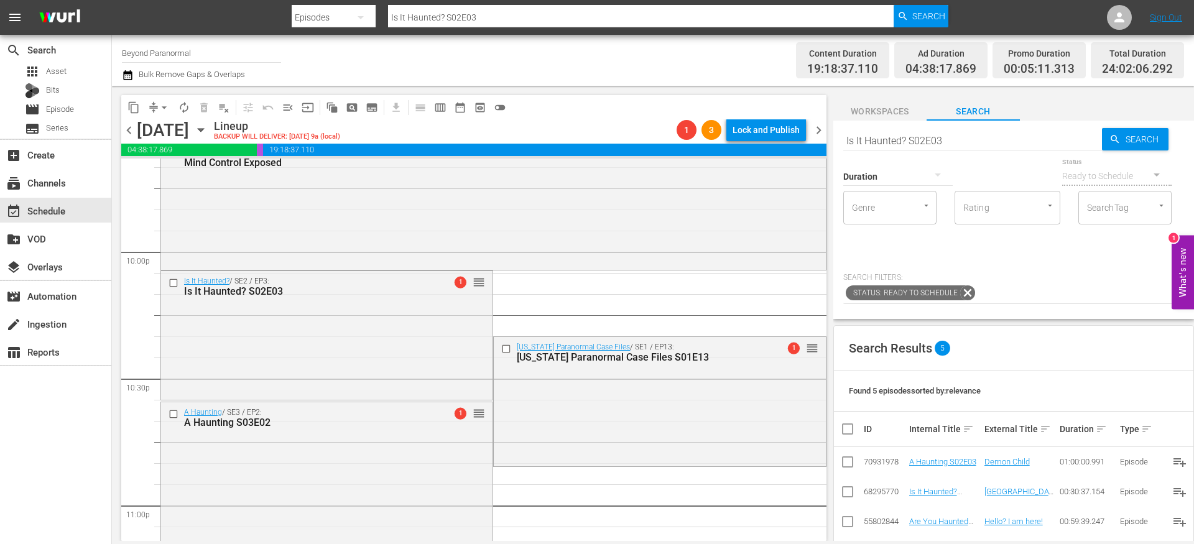
click at [157, 116] on button "compress" at bounding box center [154, 108] width 20 height 20
click at [158, 111] on span "arrow_drop_down" at bounding box center [164, 107] width 12 height 12
click at [159, 180] on li "Align to End of Previous Day" at bounding box center [165, 174] width 131 height 21
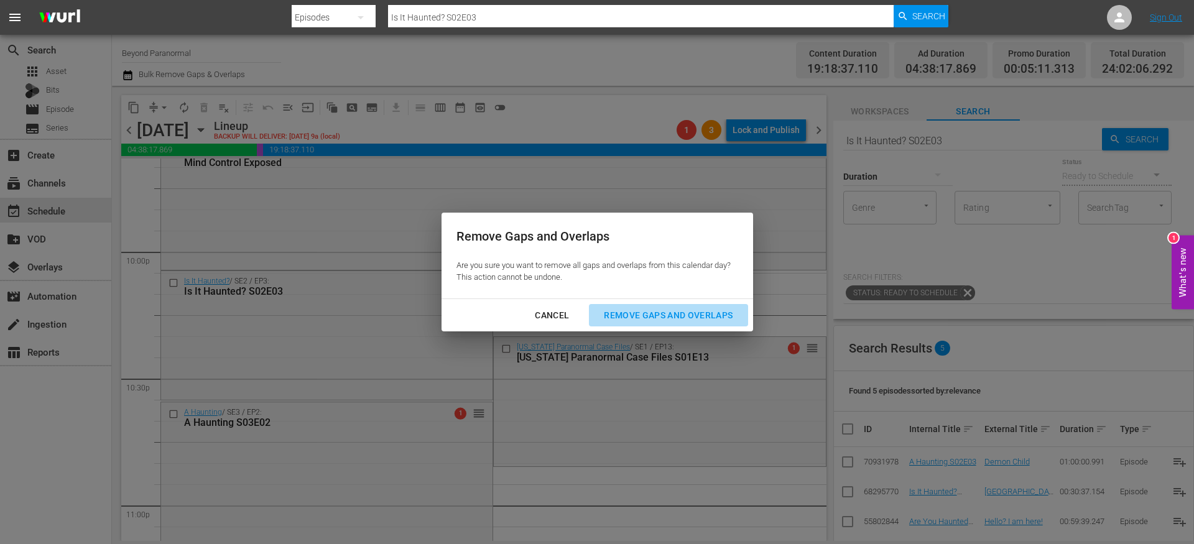
click at [639, 314] on div "Remove Gaps and Overlaps" at bounding box center [668, 316] width 149 height 16
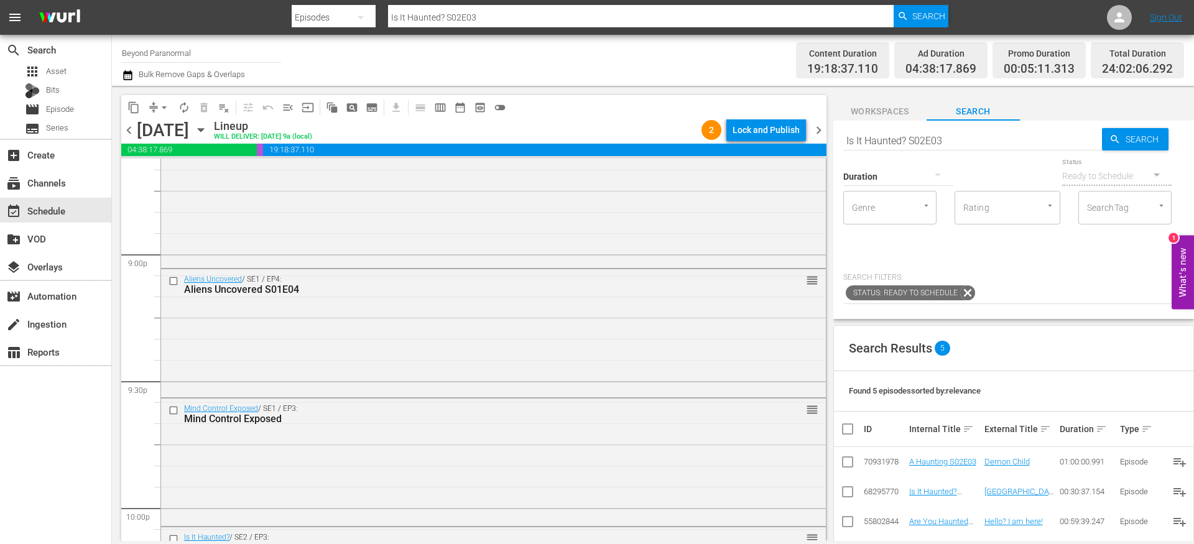
scroll to position [5206, 0]
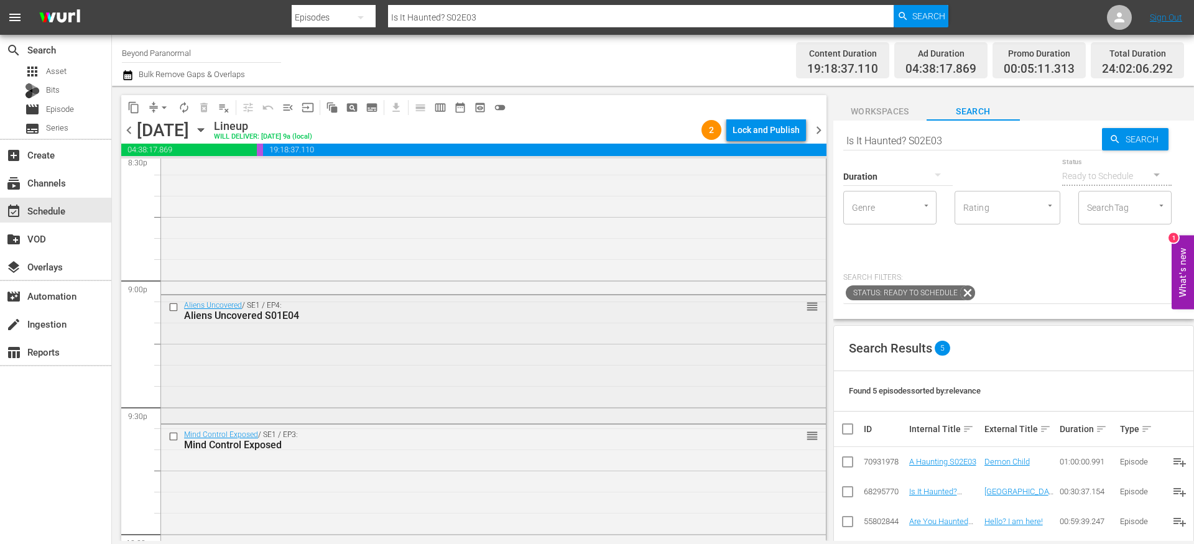
click at [172, 309] on input "checkbox" at bounding box center [175, 307] width 13 height 11
click at [174, 438] on input "checkbox" at bounding box center [175, 436] width 13 height 11
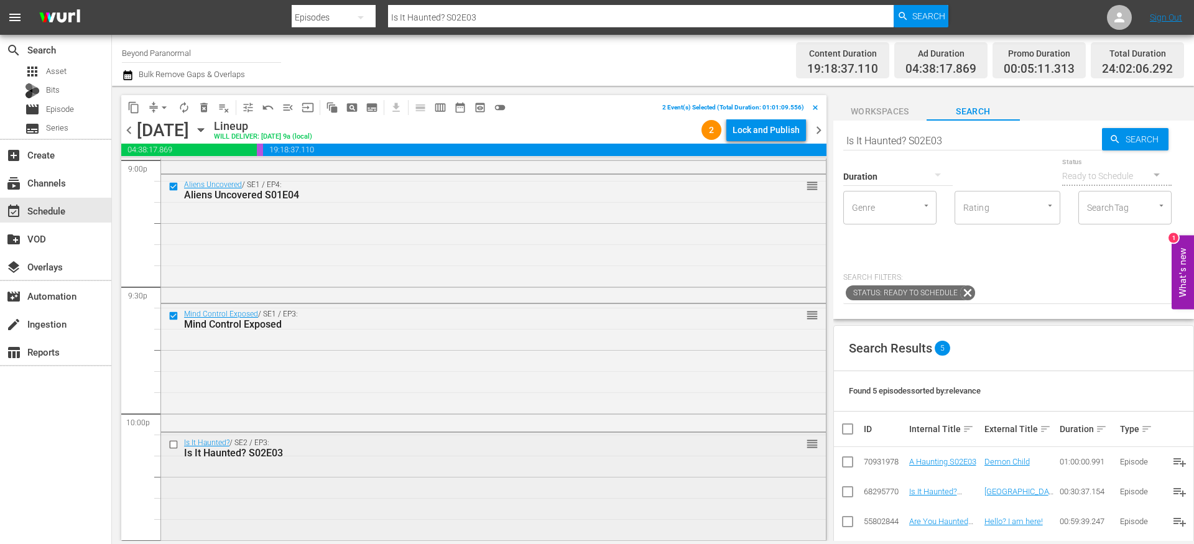
click at [175, 443] on input "checkbox" at bounding box center [175, 445] width 13 height 11
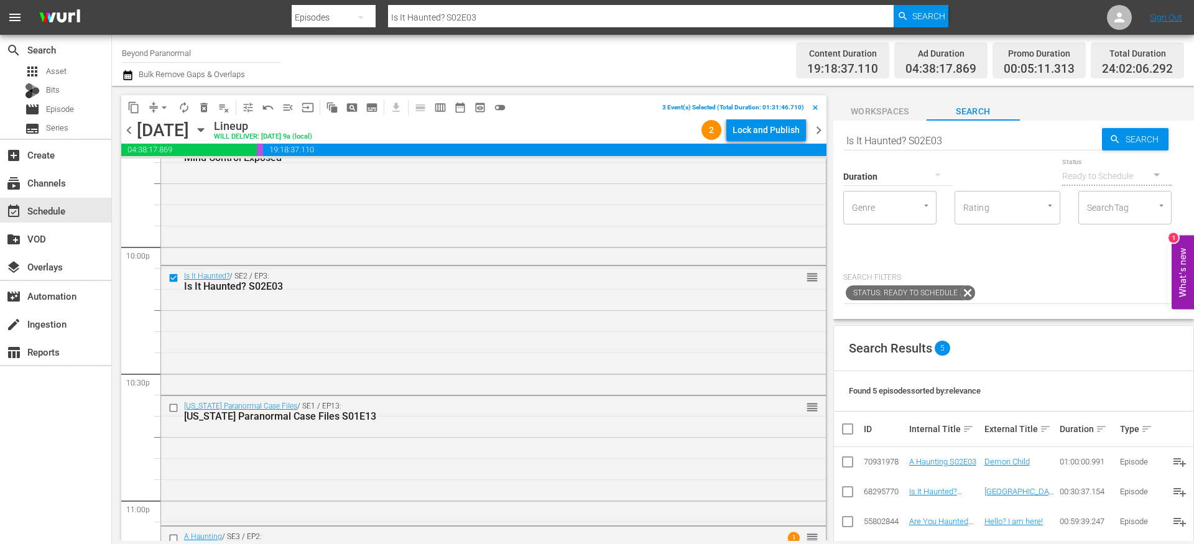
scroll to position [5499, 0]
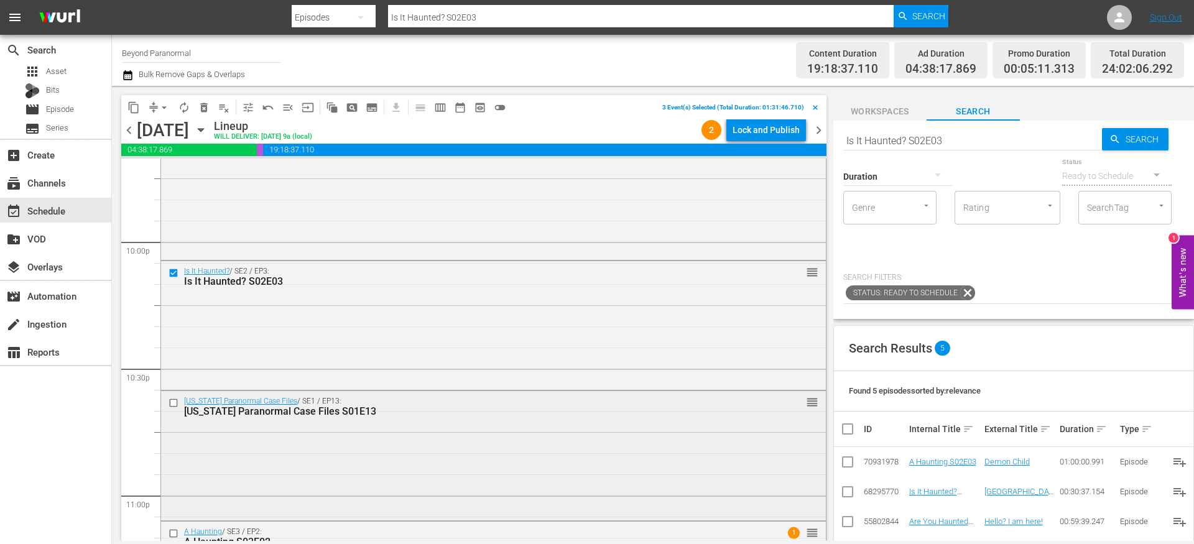
click at [175, 400] on input "checkbox" at bounding box center [175, 402] width 13 height 11
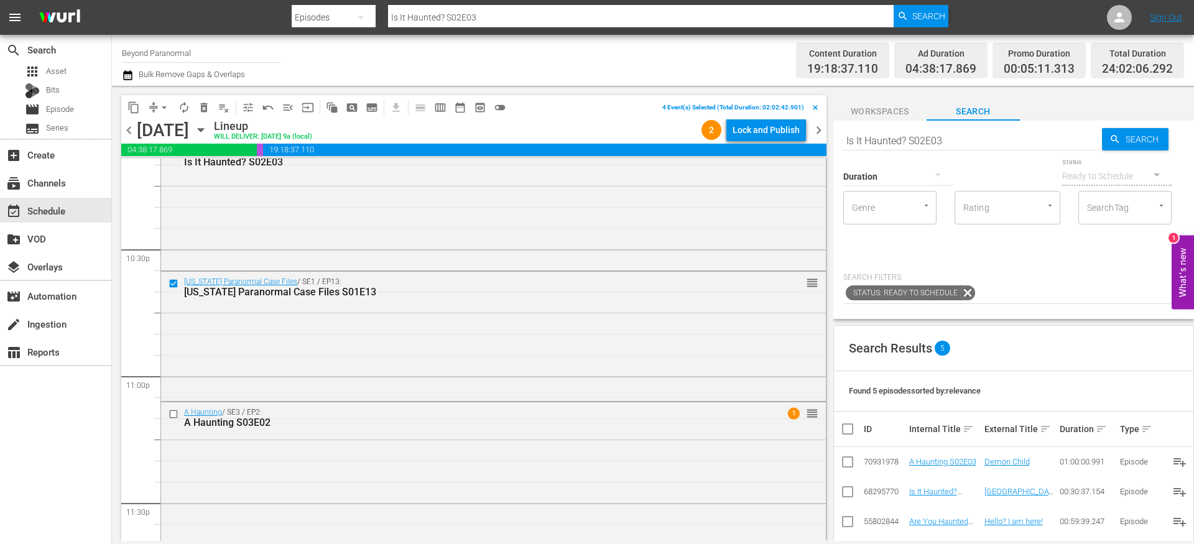
scroll to position [5645, 0]
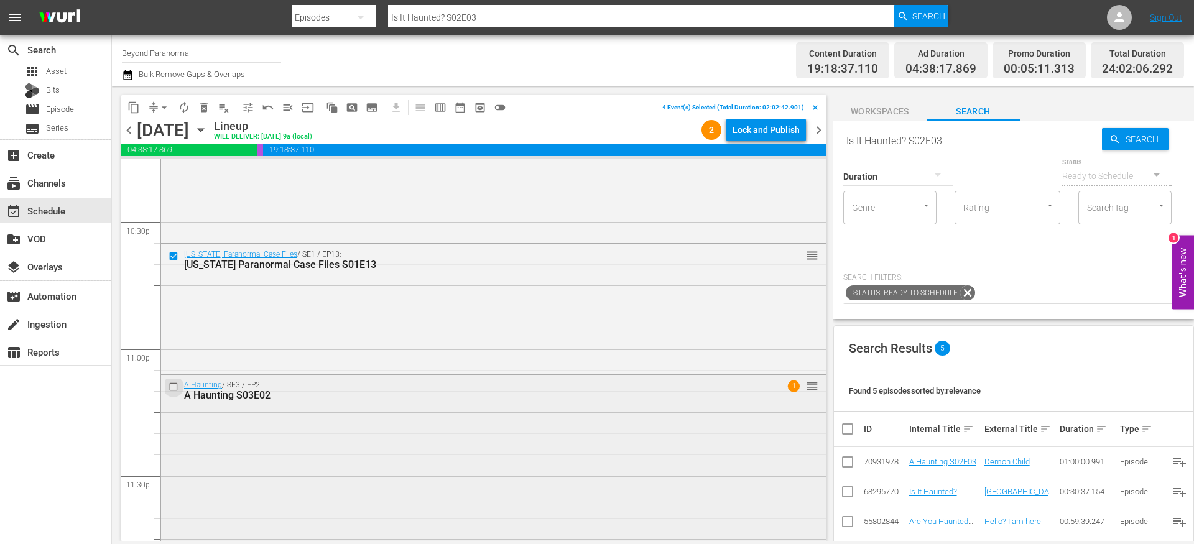
click at [175, 384] on input "checkbox" at bounding box center [175, 387] width 13 height 11
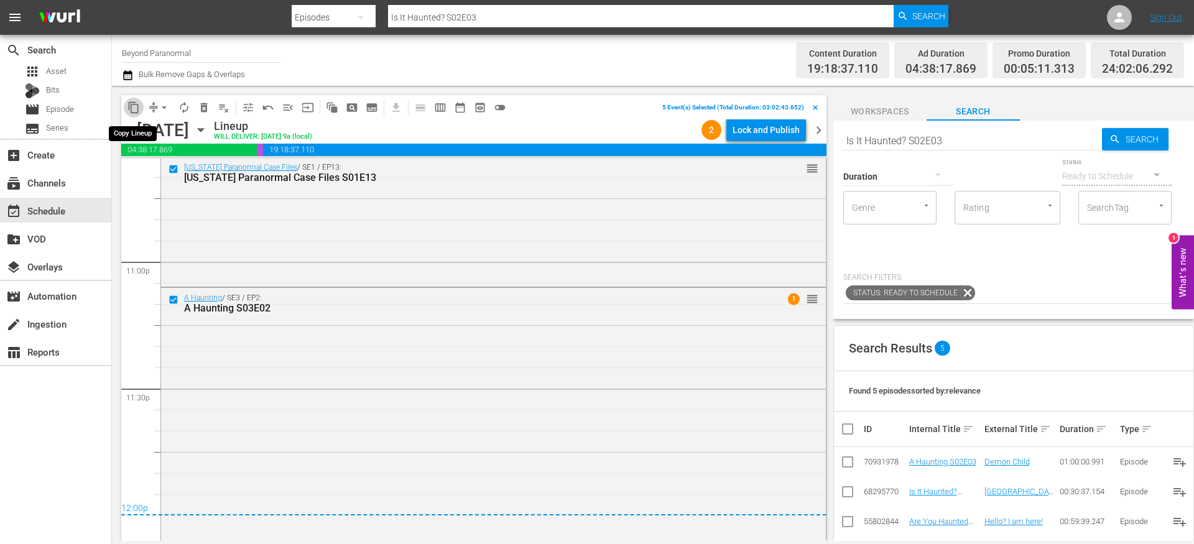
click at [135, 109] on span "content_copy" at bounding box center [133, 107] width 12 height 12
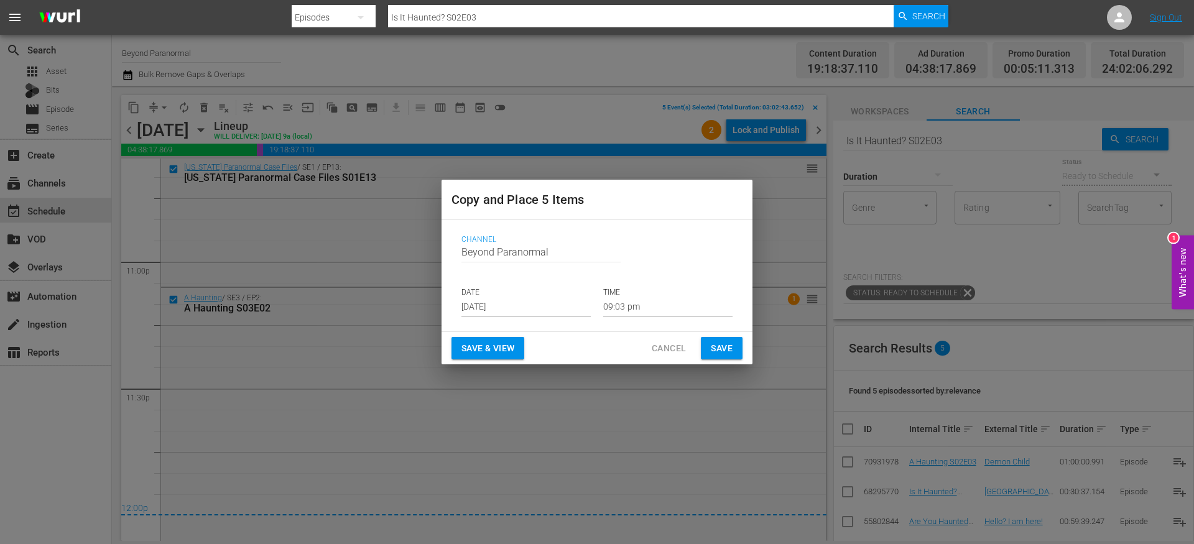
click at [503, 309] on input "[DATE]" at bounding box center [525, 307] width 129 height 19
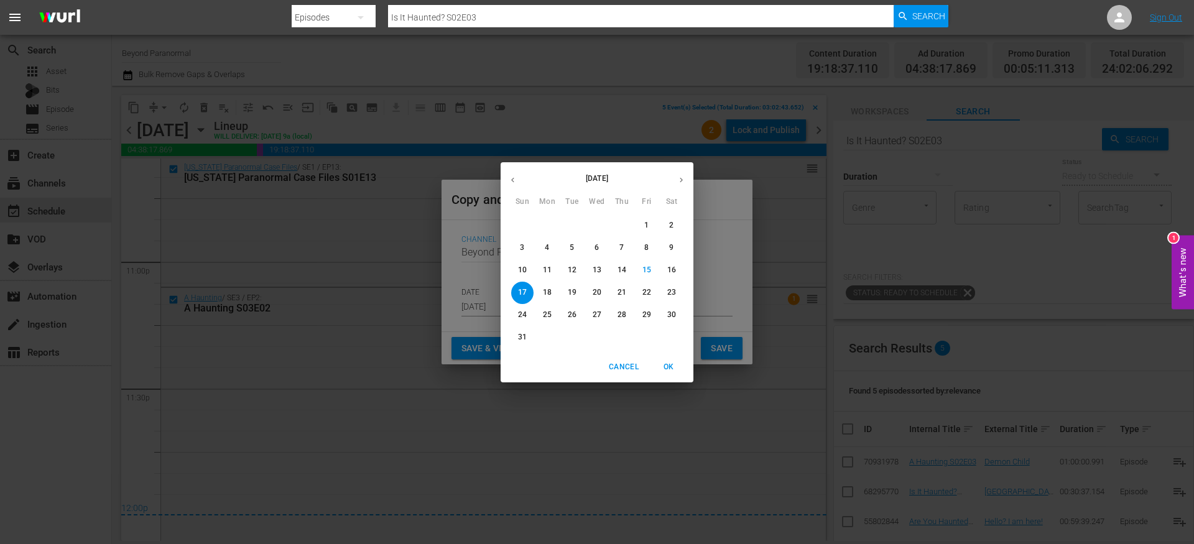
click at [686, 176] on button "button" at bounding box center [681, 180] width 24 height 24
click at [618, 298] on button "25" at bounding box center [622, 293] width 22 height 22
type input "[DATE]"
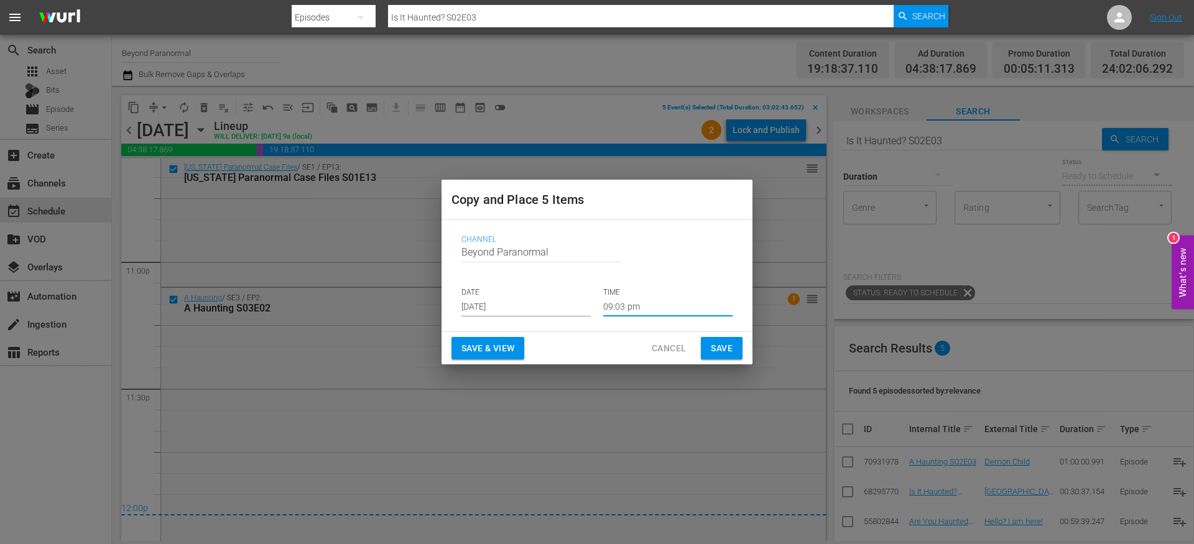
click at [621, 308] on input "09:03 pm" at bounding box center [667, 307] width 129 height 19
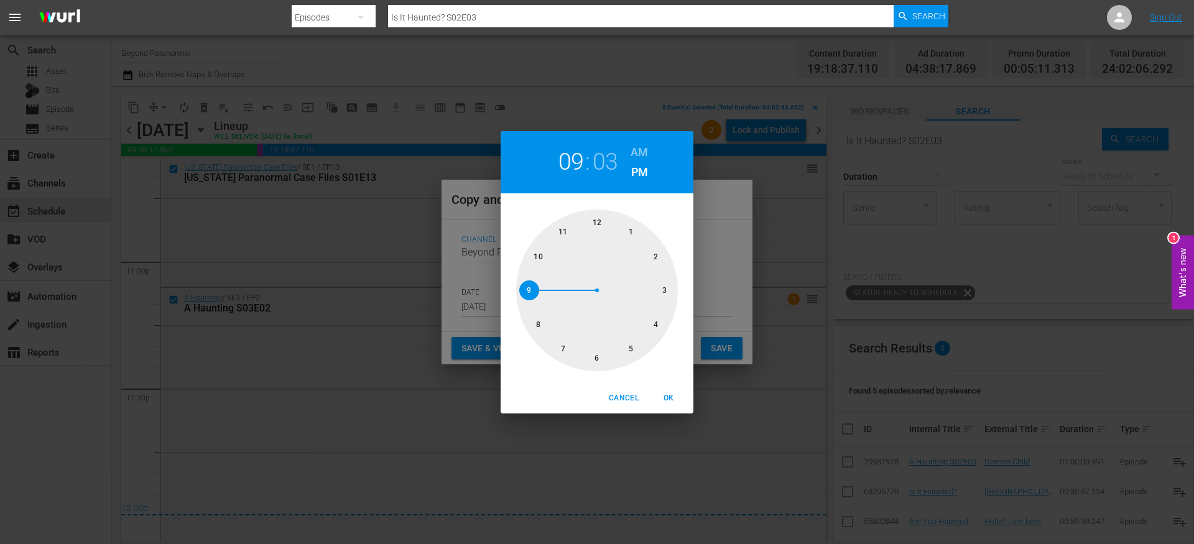
click at [599, 228] on div at bounding box center [597, 291] width 162 height 162
click at [640, 150] on h6 "AM" at bounding box center [639, 152] width 17 height 20
click at [675, 397] on span "OK" at bounding box center [669, 398] width 30 height 13
type input "12:03 am"
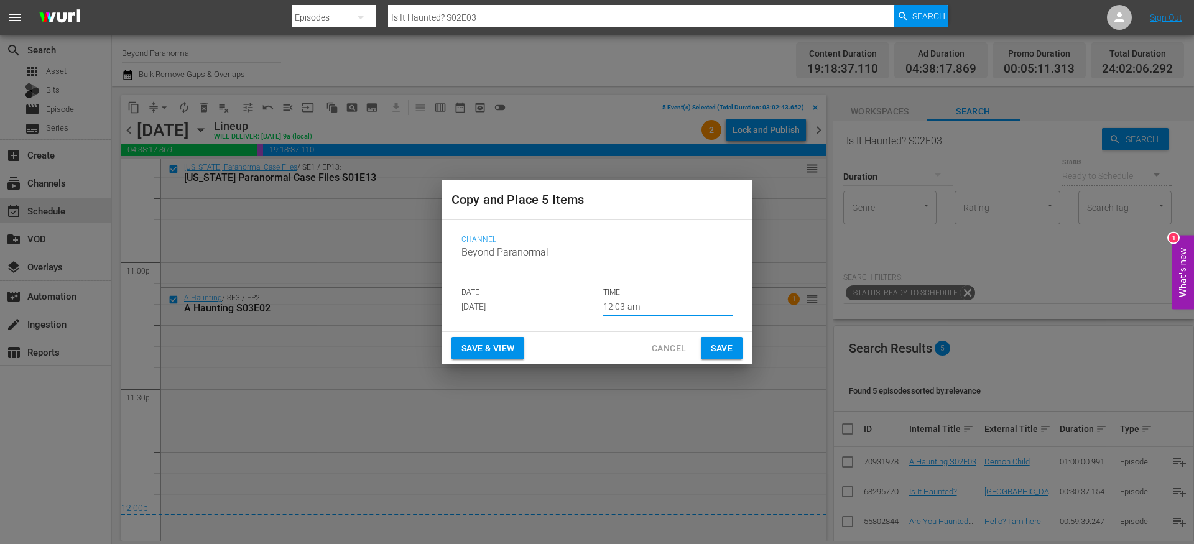
click at [721, 350] on span "Save" at bounding box center [722, 349] width 22 height 16
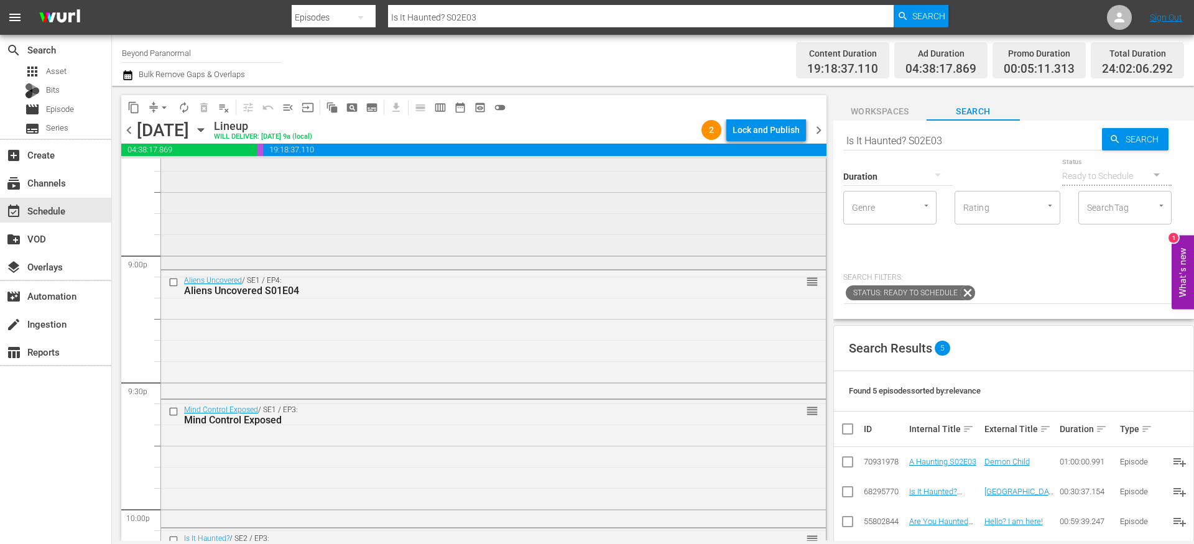
scroll to position [5073, 0]
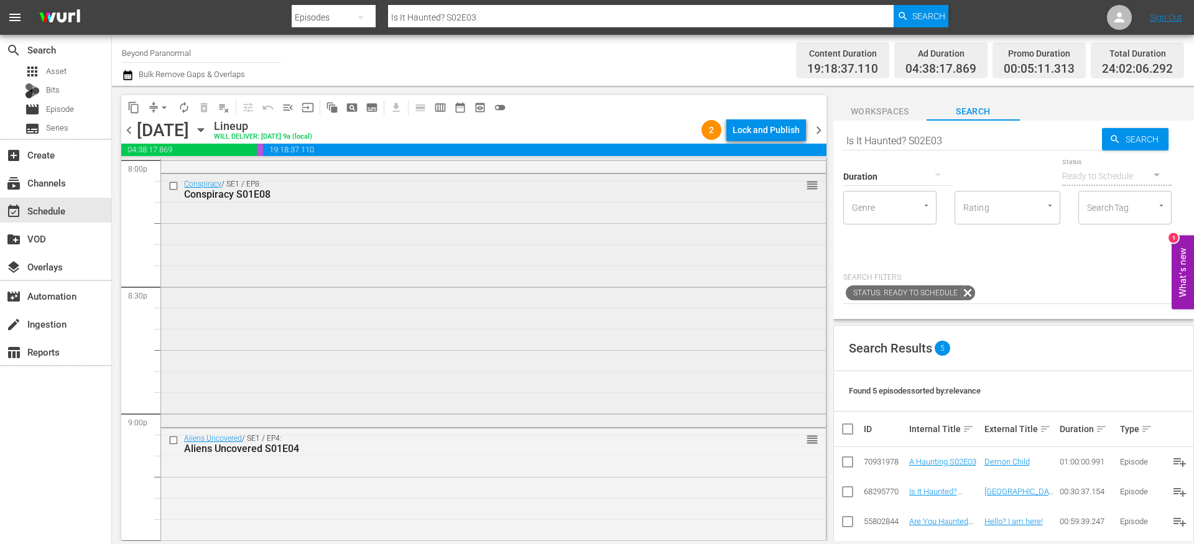
click at [175, 184] on input "checkbox" at bounding box center [175, 185] width 13 height 11
click at [136, 108] on span "content_copy" at bounding box center [133, 107] width 12 height 12
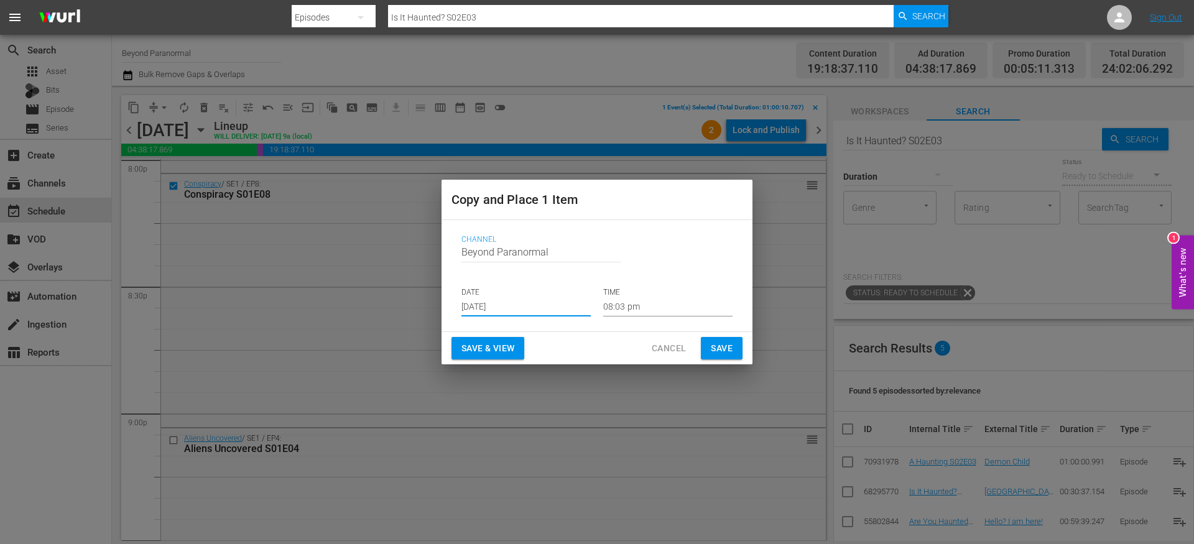
click at [484, 303] on input "[DATE]" at bounding box center [525, 307] width 129 height 19
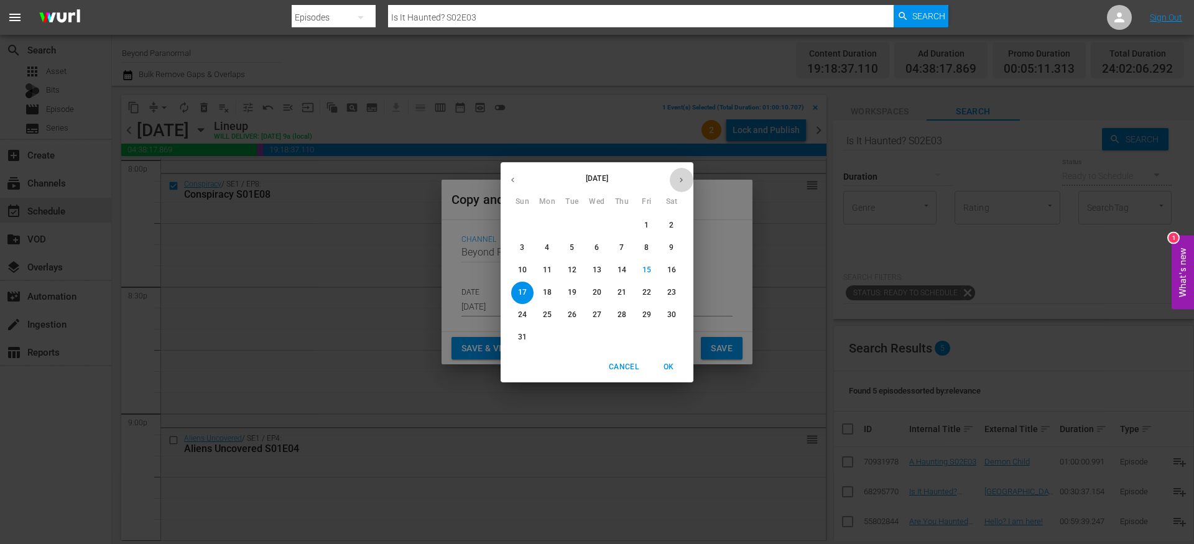
click at [681, 183] on icon "button" at bounding box center [681, 179] width 9 height 9
click at [620, 294] on p "25" at bounding box center [622, 292] width 9 height 11
type input "[DATE]"
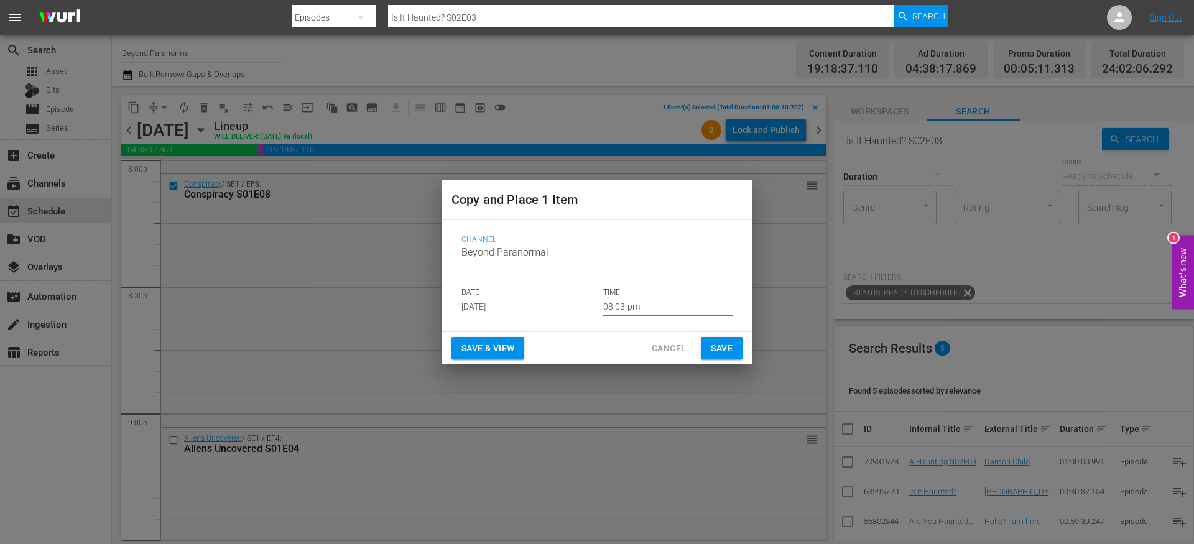
click at [621, 305] on input "08:03 pm" at bounding box center [667, 307] width 129 height 19
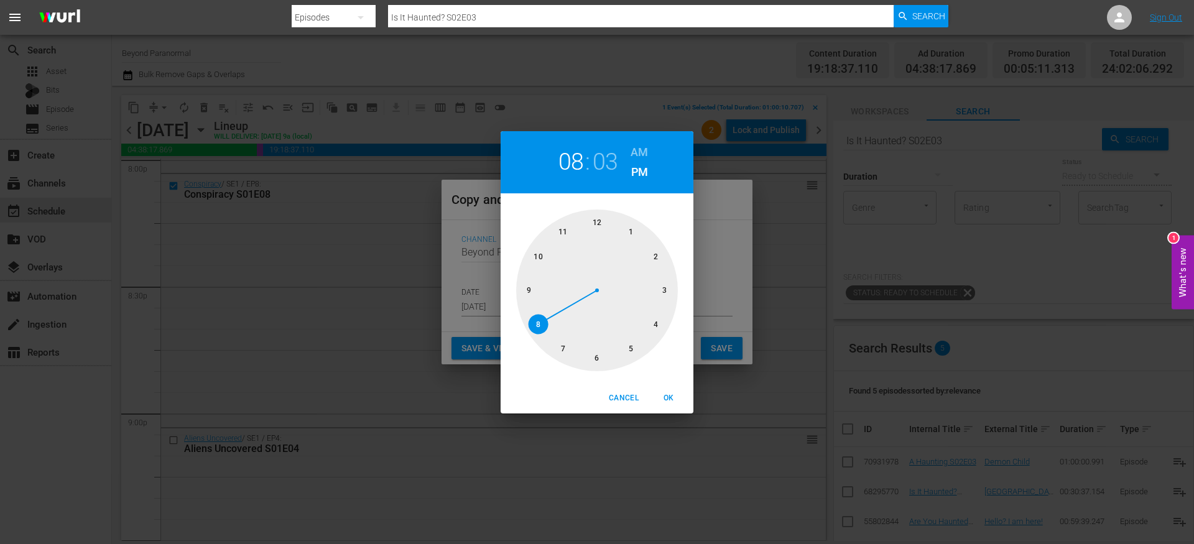
click at [665, 289] on div at bounding box center [597, 291] width 162 height 162
click at [593, 220] on div at bounding box center [597, 291] width 162 height 162
click at [637, 155] on h6 "AM" at bounding box center [639, 152] width 17 height 20
click at [675, 400] on span "OK" at bounding box center [669, 398] width 30 height 13
type input "03:00 am"
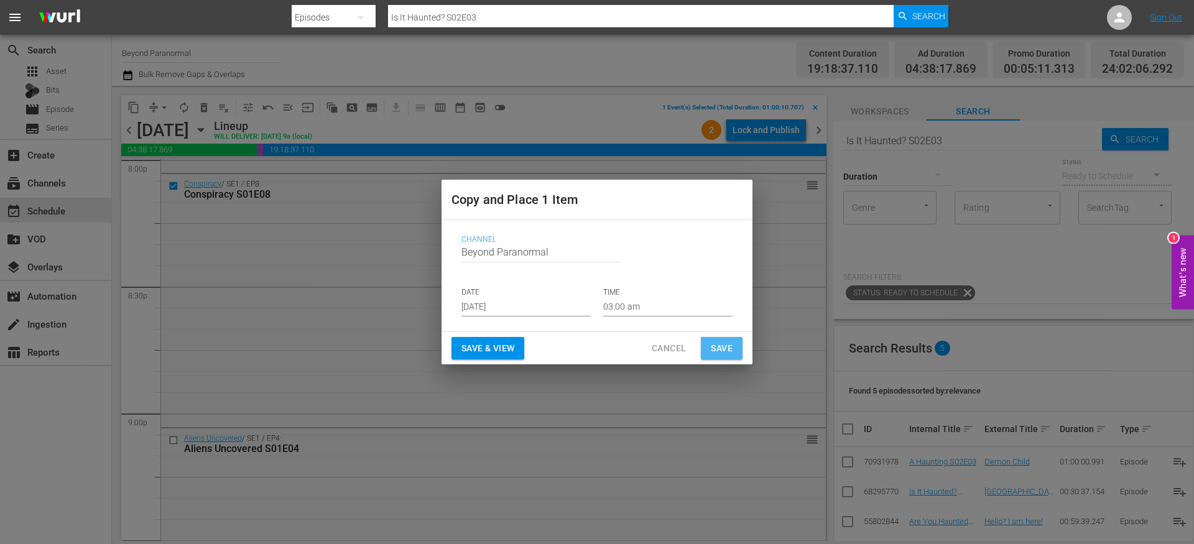
click at [718, 351] on span "Save" at bounding box center [722, 349] width 22 height 16
